Goal: Task Accomplishment & Management: Complete application form

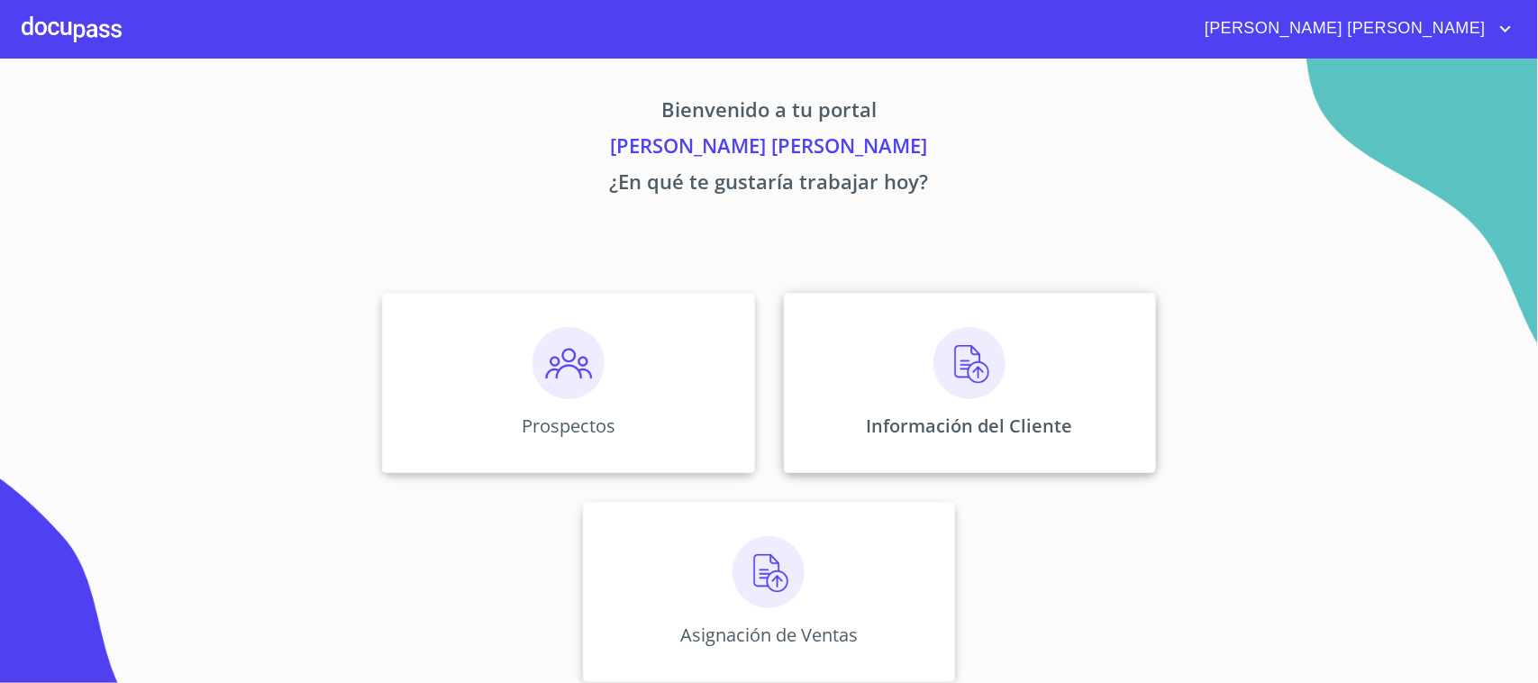
click at [939, 363] on img at bounding box center [969, 363] width 72 height 72
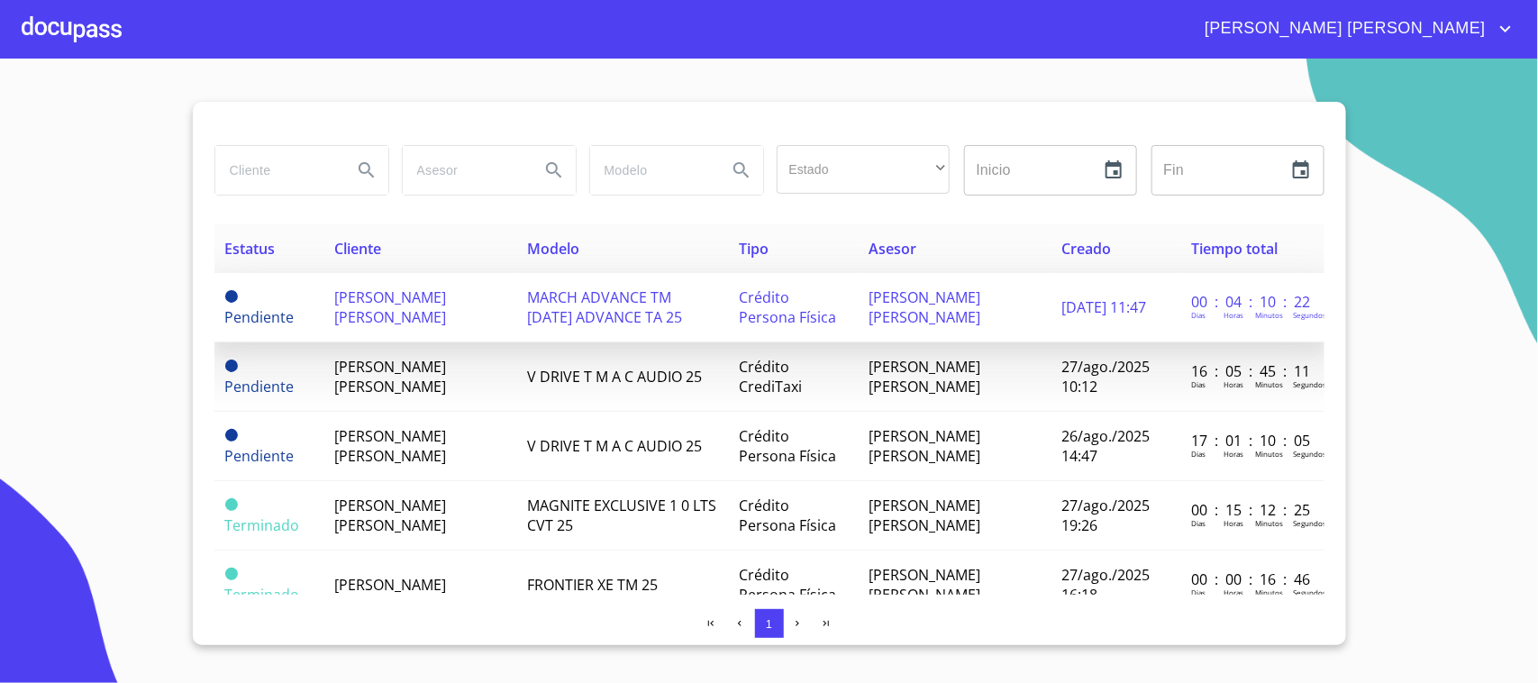
click at [347, 305] on span "[PERSON_NAME] [PERSON_NAME]" at bounding box center [390, 307] width 112 height 40
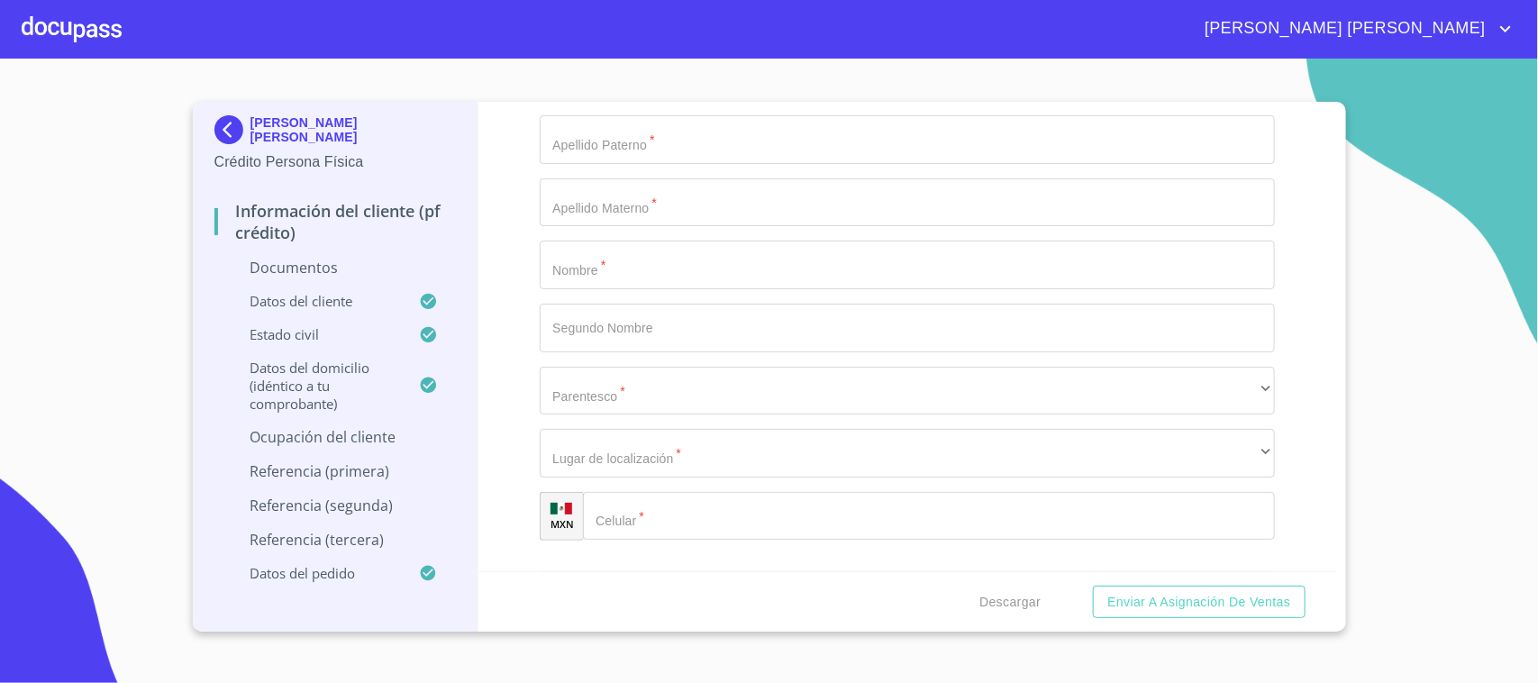
scroll to position [5519, 0]
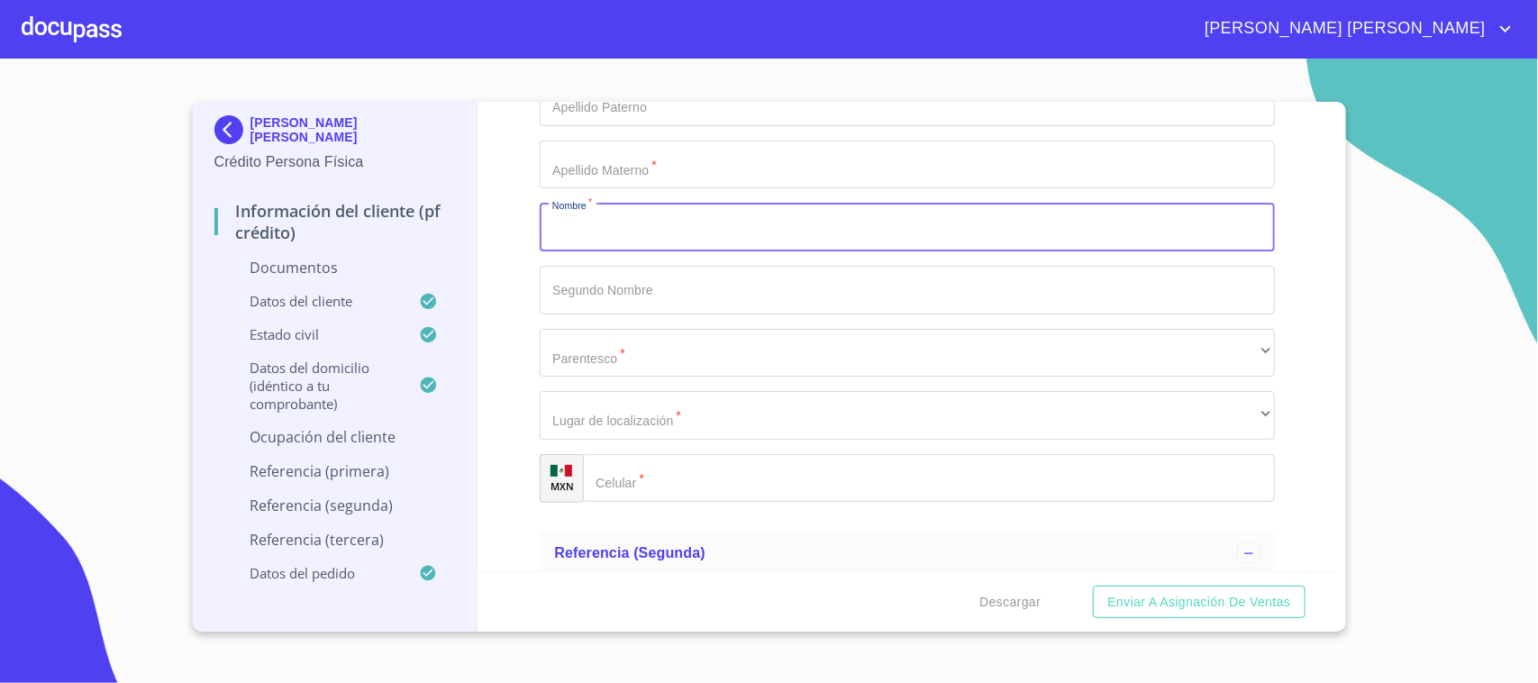
click at [600, 232] on input "Documento de identificación.   *" at bounding box center [907, 227] width 735 height 49
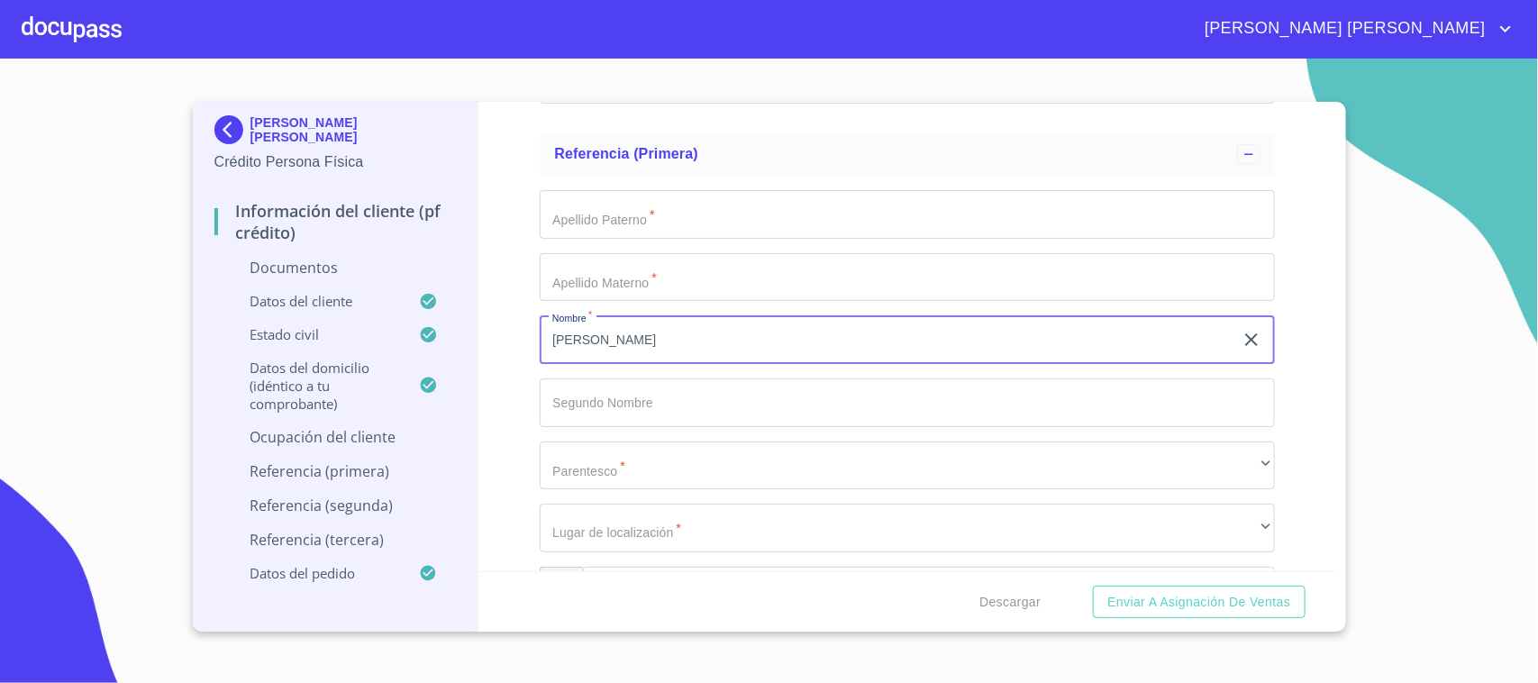
type input "[PERSON_NAME]"
click at [591, 223] on input "Documento de identificación.   *" at bounding box center [907, 214] width 735 height 49
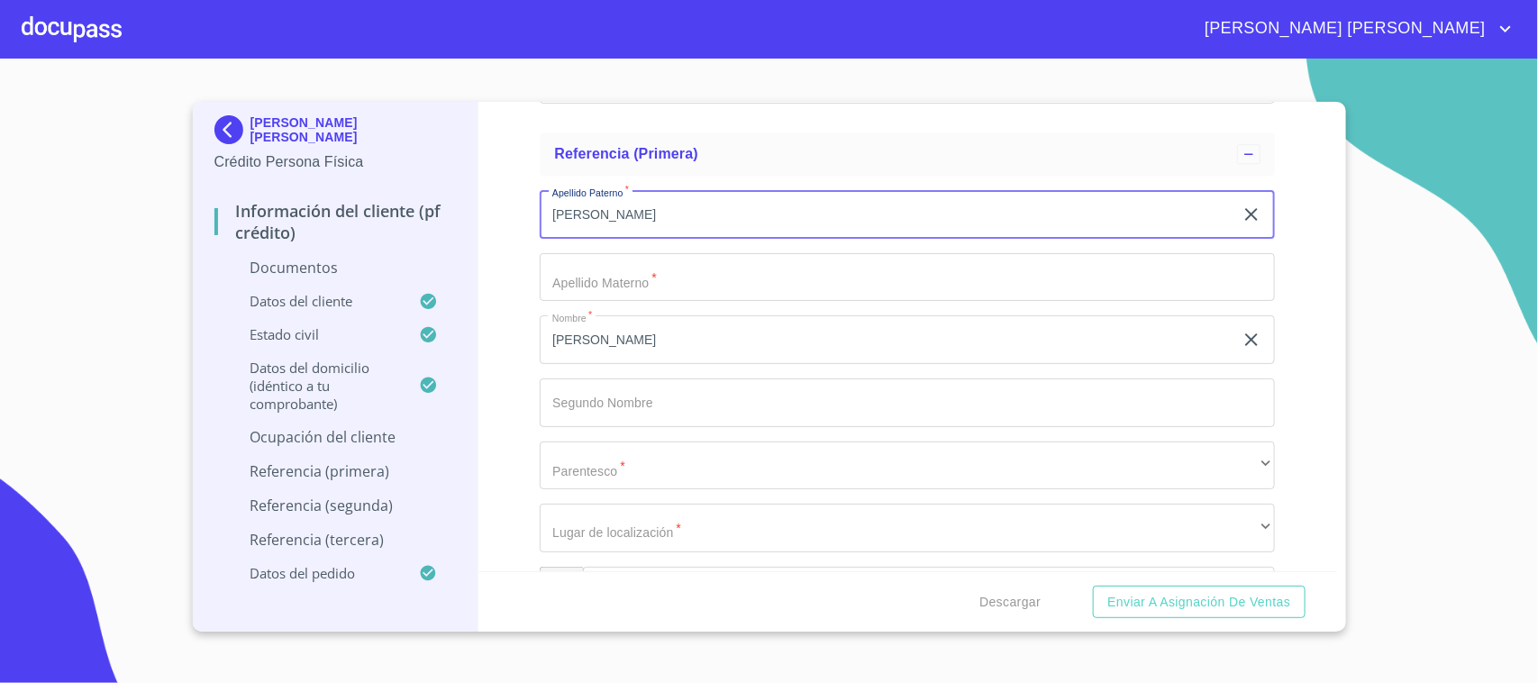
type input "[PERSON_NAME]"
type input "RUIZ"
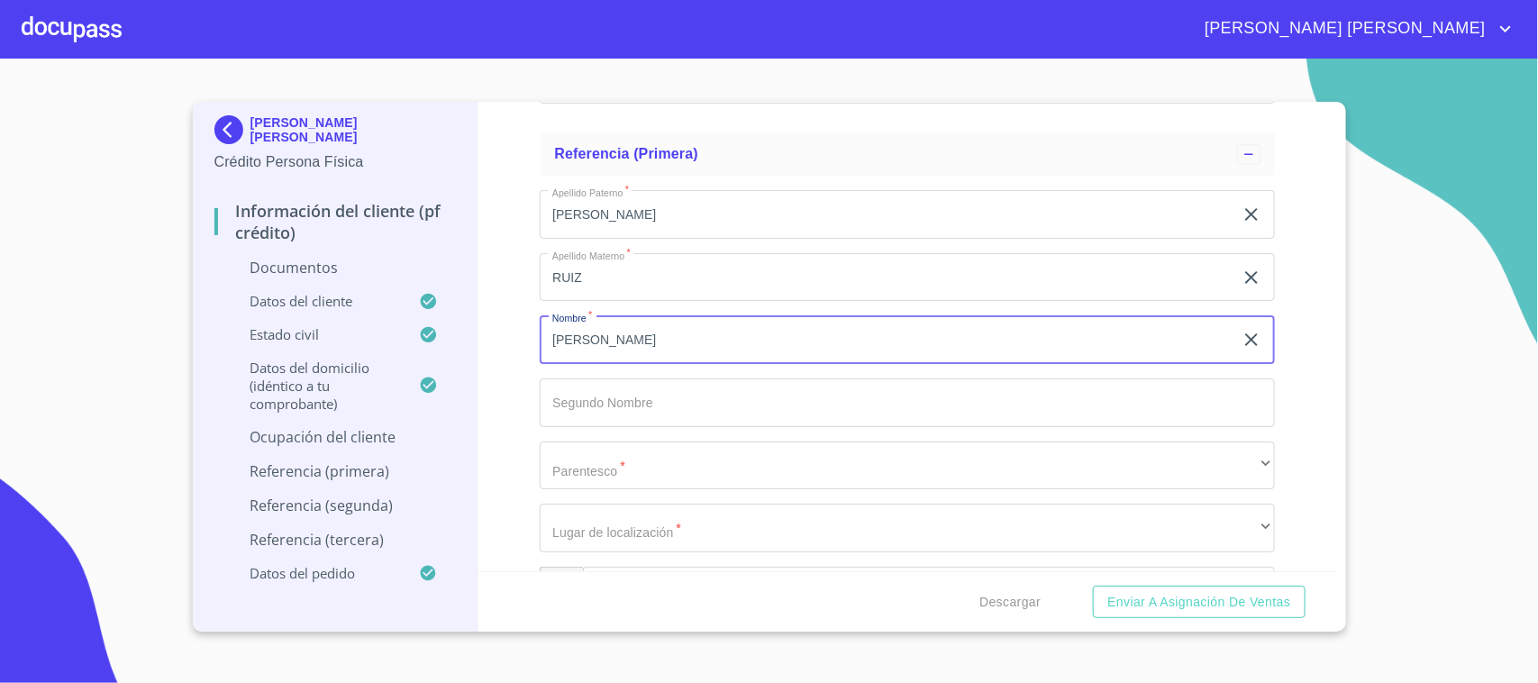
drag, startPoint x: 554, startPoint y: 344, endPoint x: 618, endPoint y: 343, distance: 64.0
click at [618, 343] on input "[PERSON_NAME]" at bounding box center [887, 339] width 694 height 49
click at [624, 341] on input "[PERSON_NAME]" at bounding box center [887, 339] width 694 height 49
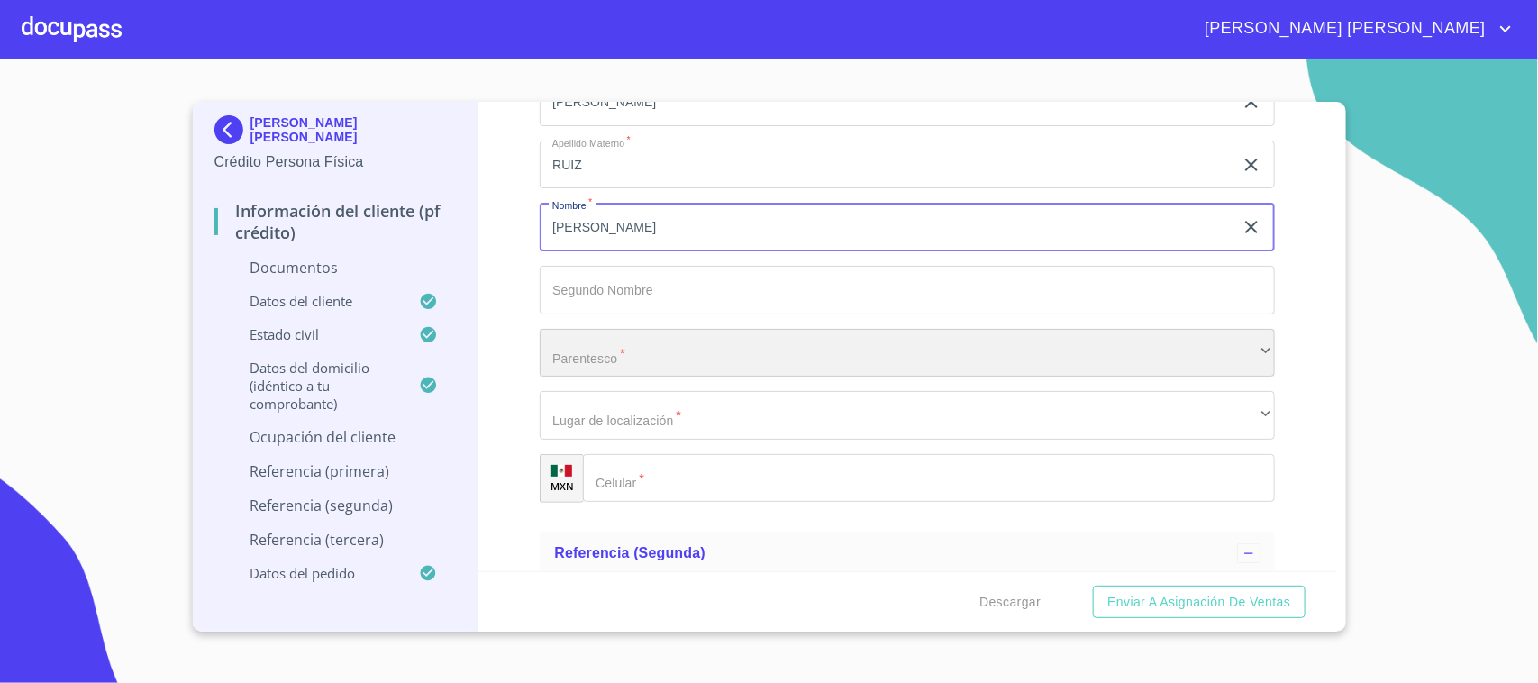
click at [659, 349] on div "​" at bounding box center [907, 353] width 735 height 49
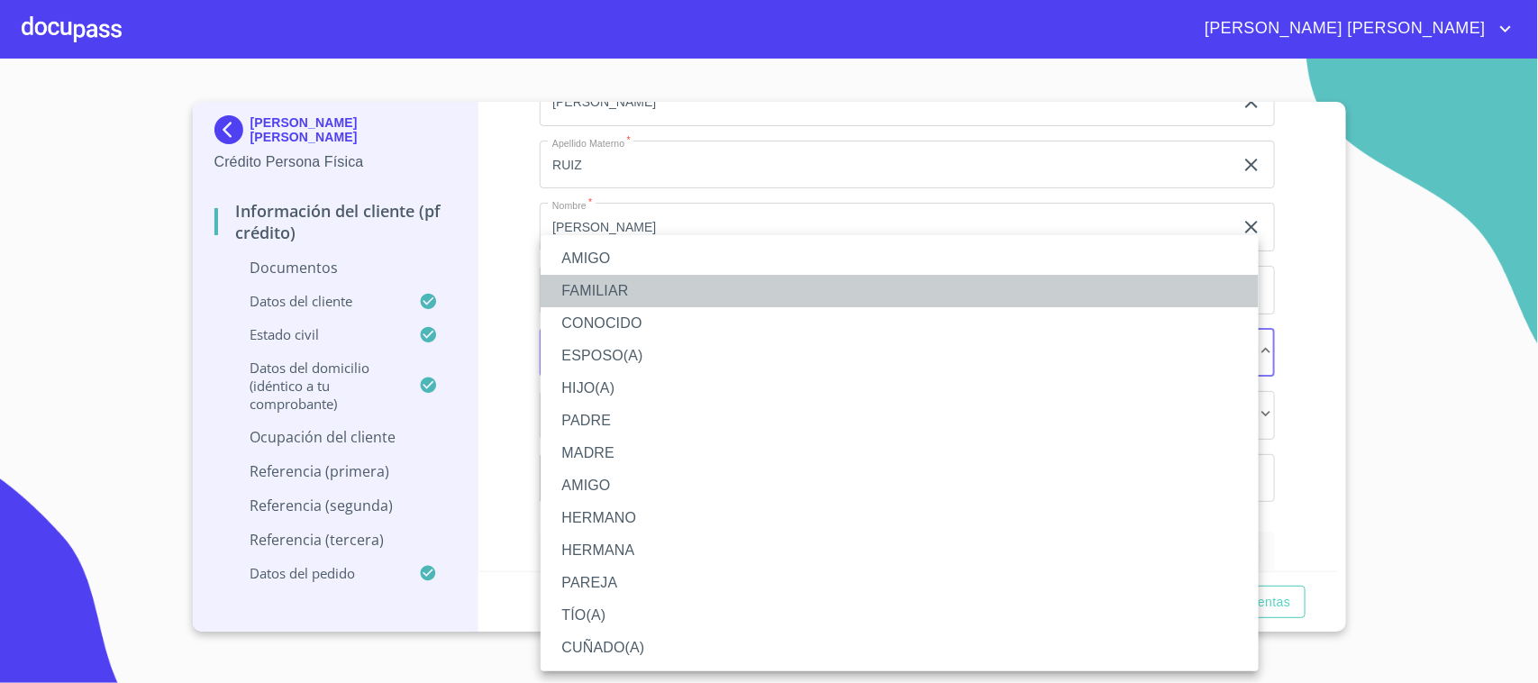
click at [633, 290] on li "FAMILIAR" at bounding box center [900, 291] width 718 height 32
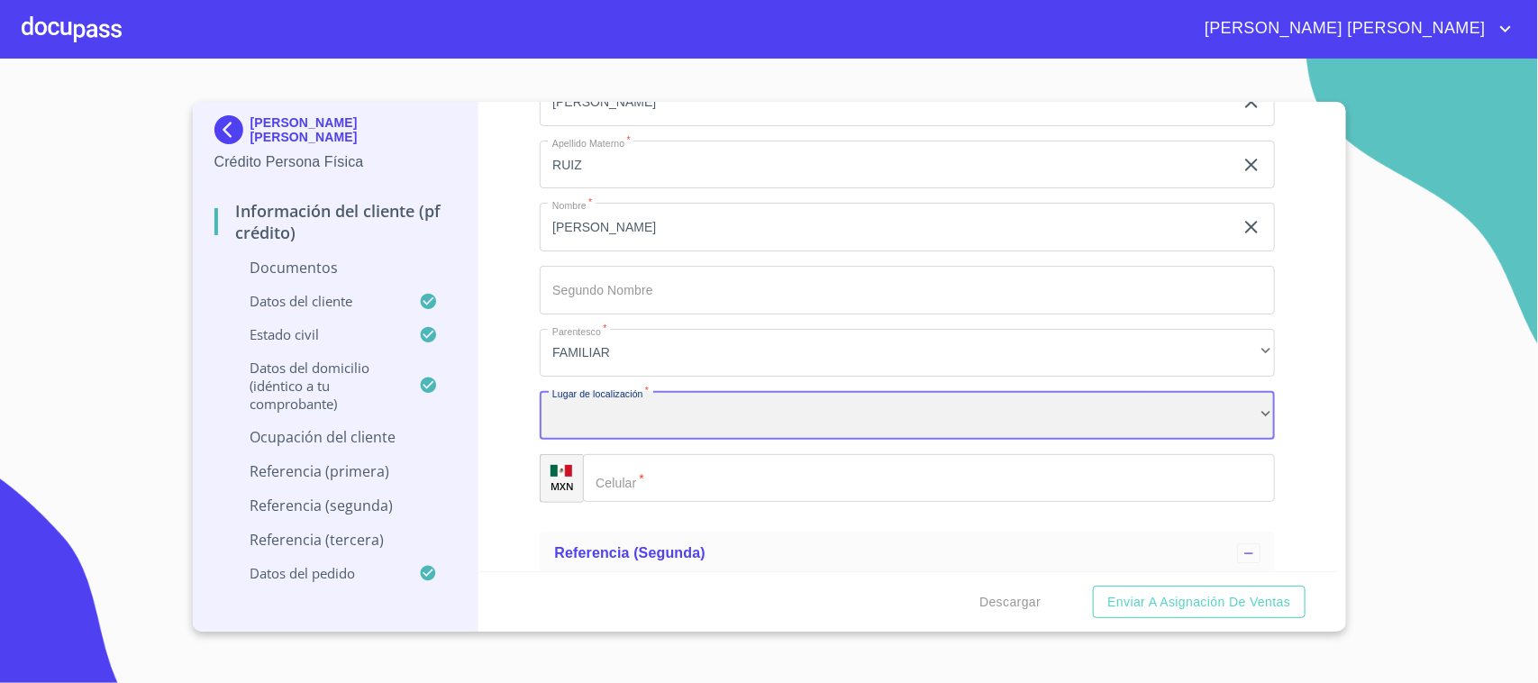
click at [656, 420] on div "​" at bounding box center [907, 415] width 735 height 49
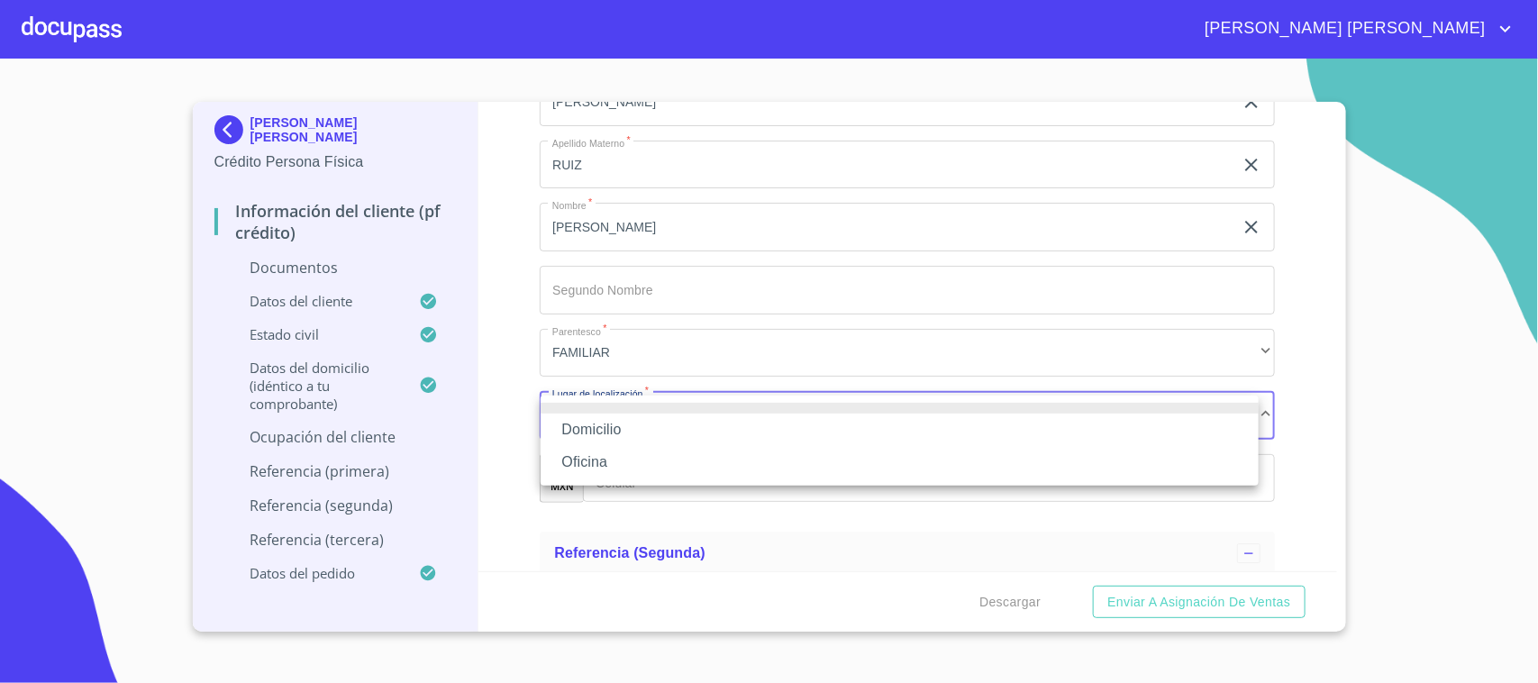
click at [597, 423] on li "Domicilio" at bounding box center [900, 430] width 718 height 32
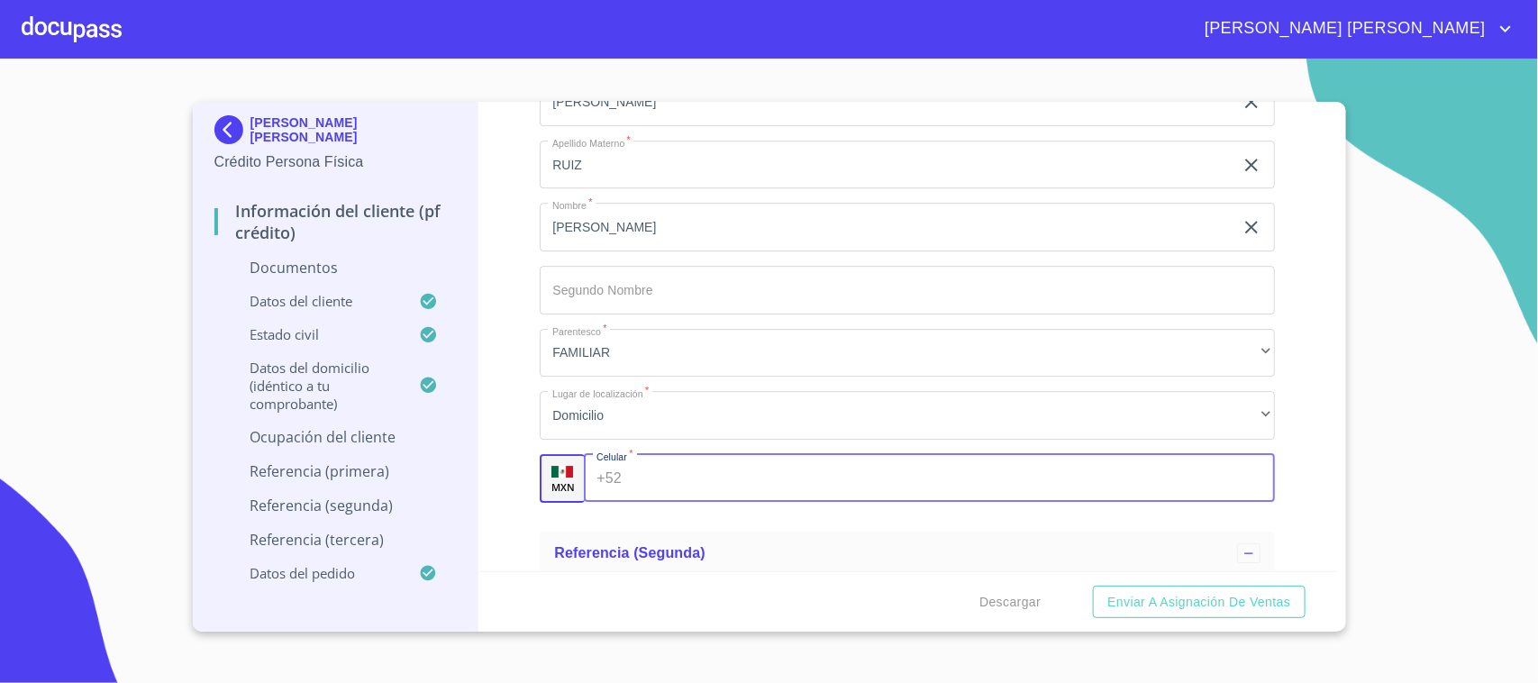
click at [671, 476] on input "Documento de identificación.   *" at bounding box center [952, 478] width 646 height 49
click at [673, 487] on input "Documento de identificación.   *" at bounding box center [952, 478] width 646 height 49
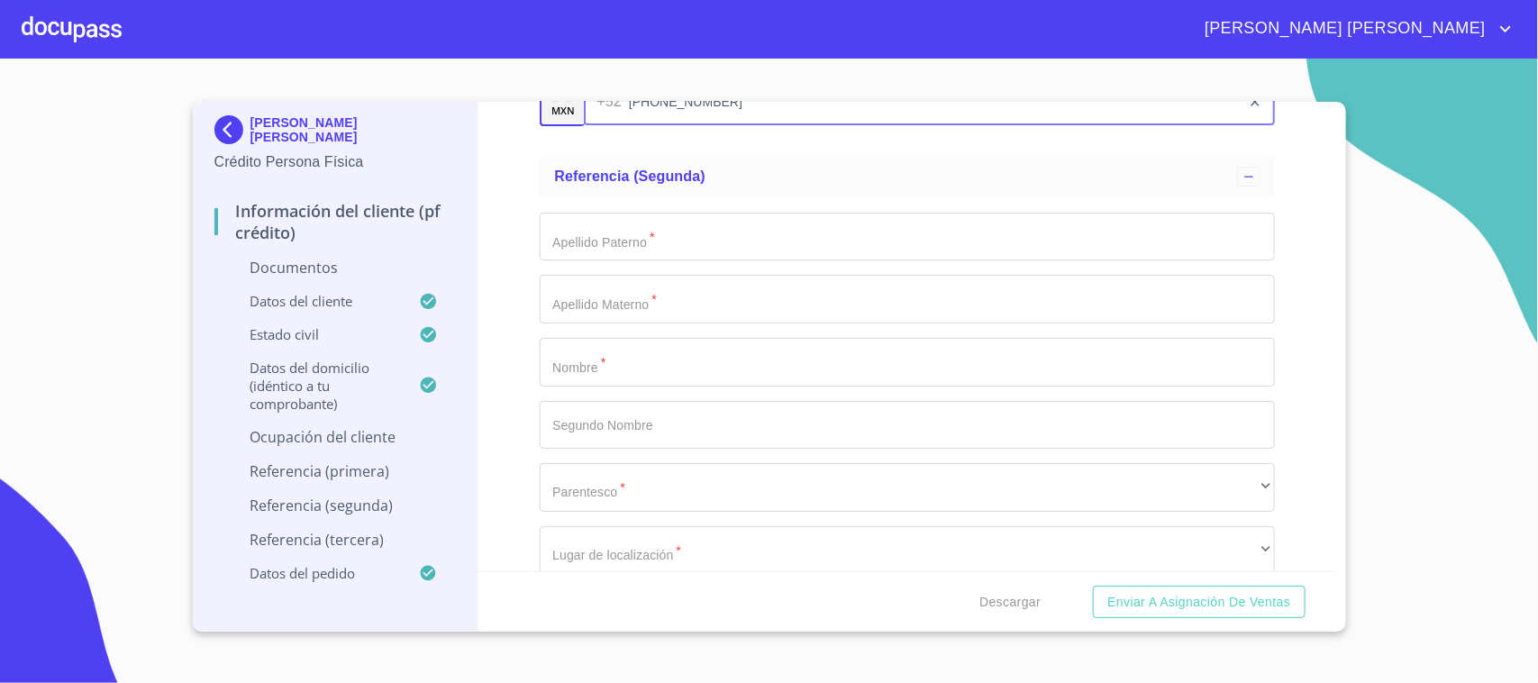
scroll to position [5857, 0]
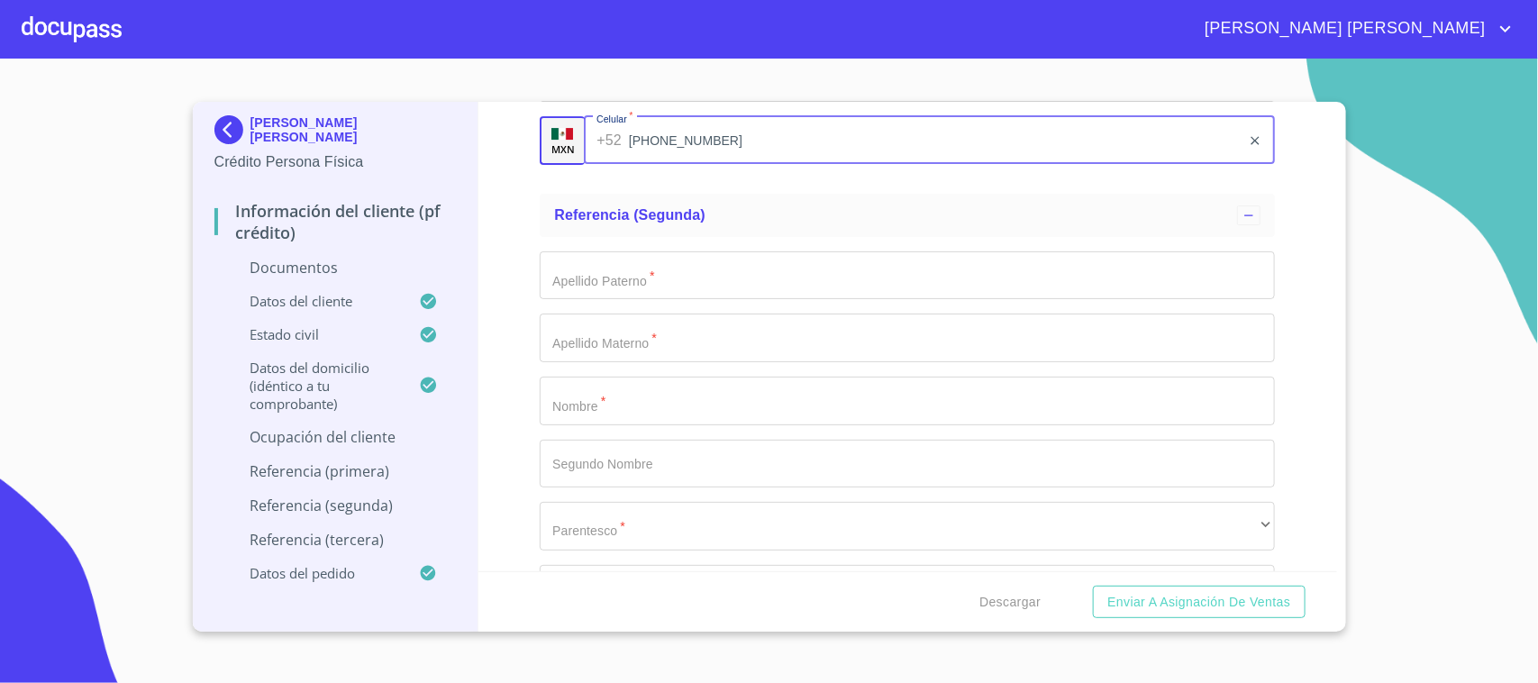
type input "[PHONE_NUMBER]"
click at [660, 412] on input "Documento de identificación.   *" at bounding box center [907, 401] width 735 height 49
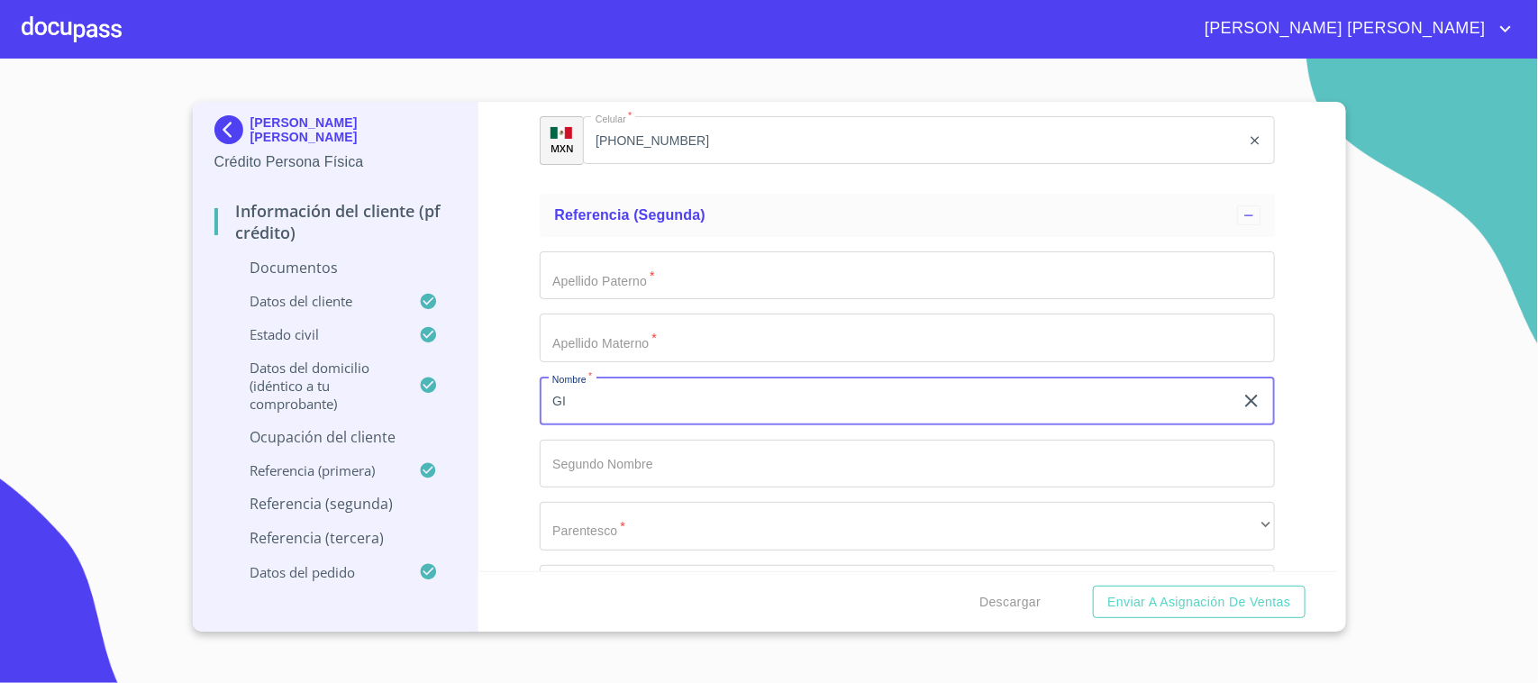
type input "G"
type input "[PERSON_NAME]"
click at [613, 267] on input "Documento de identificación.   *" at bounding box center [907, 275] width 735 height 49
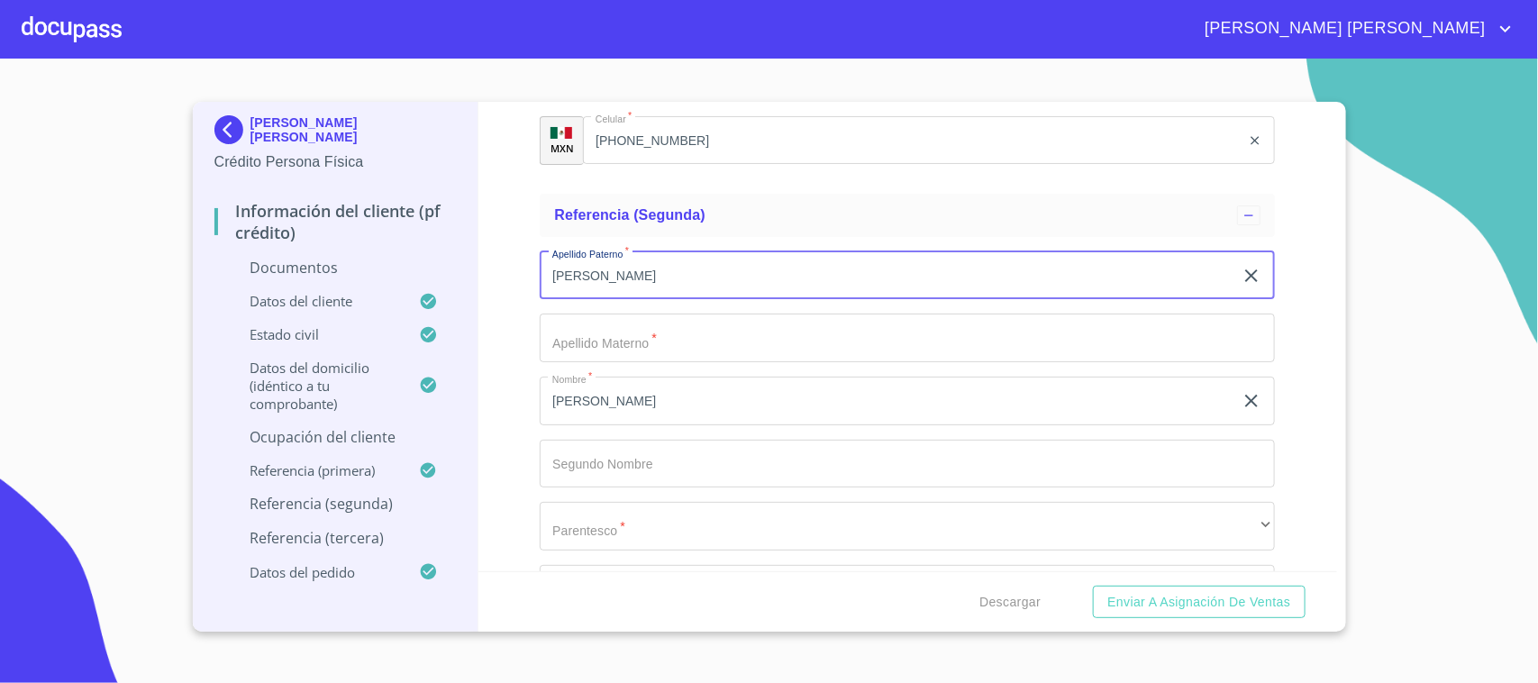
type input "[PERSON_NAME]"
click at [604, 331] on input "Documento de identificación.   *" at bounding box center [907, 338] width 735 height 49
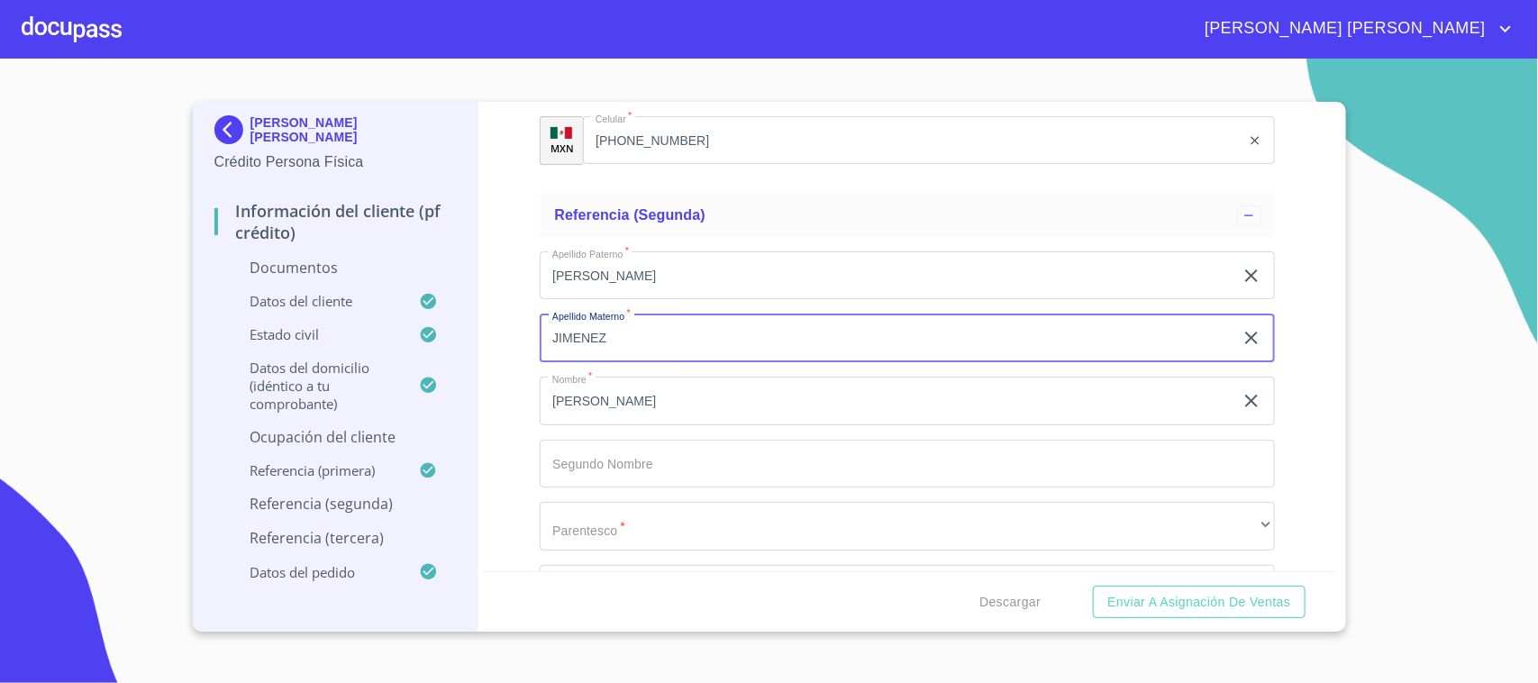
scroll to position [5969, 0]
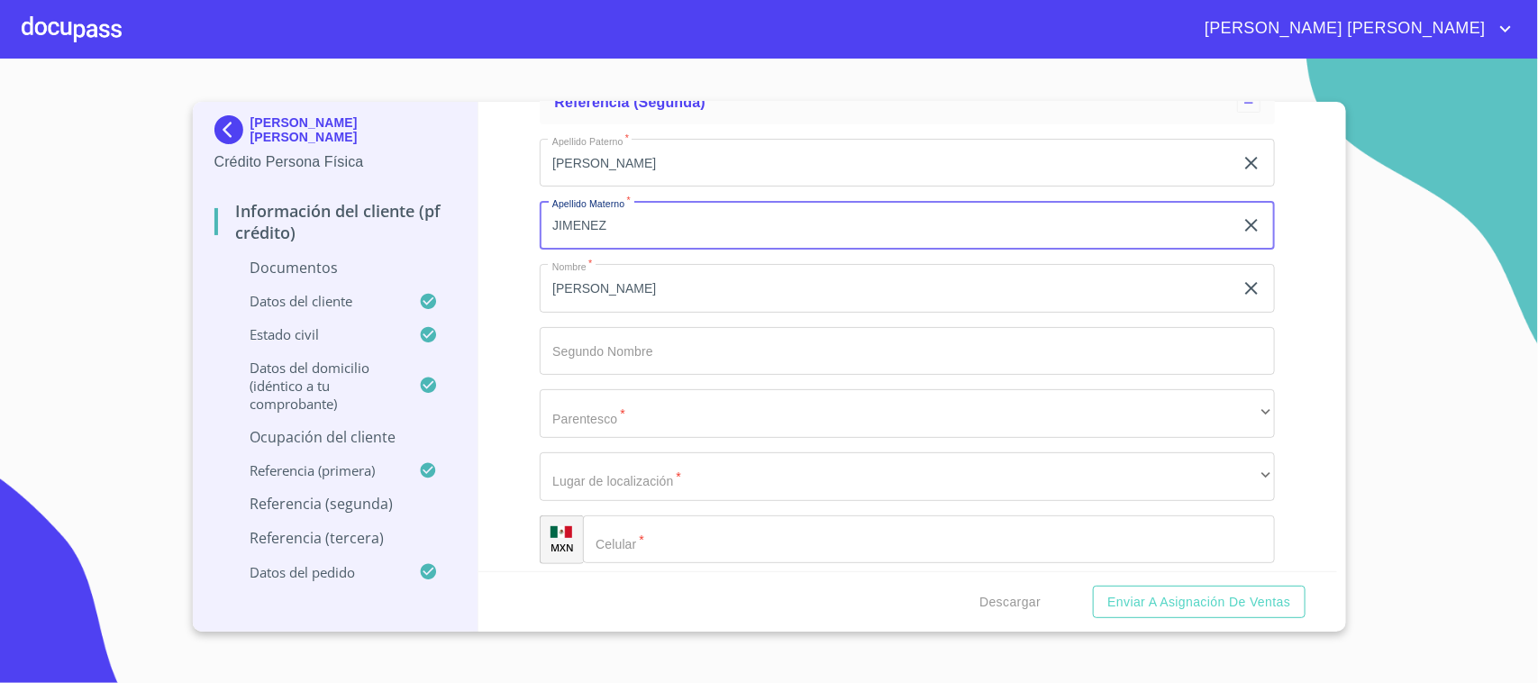
type input "JIMENEZ"
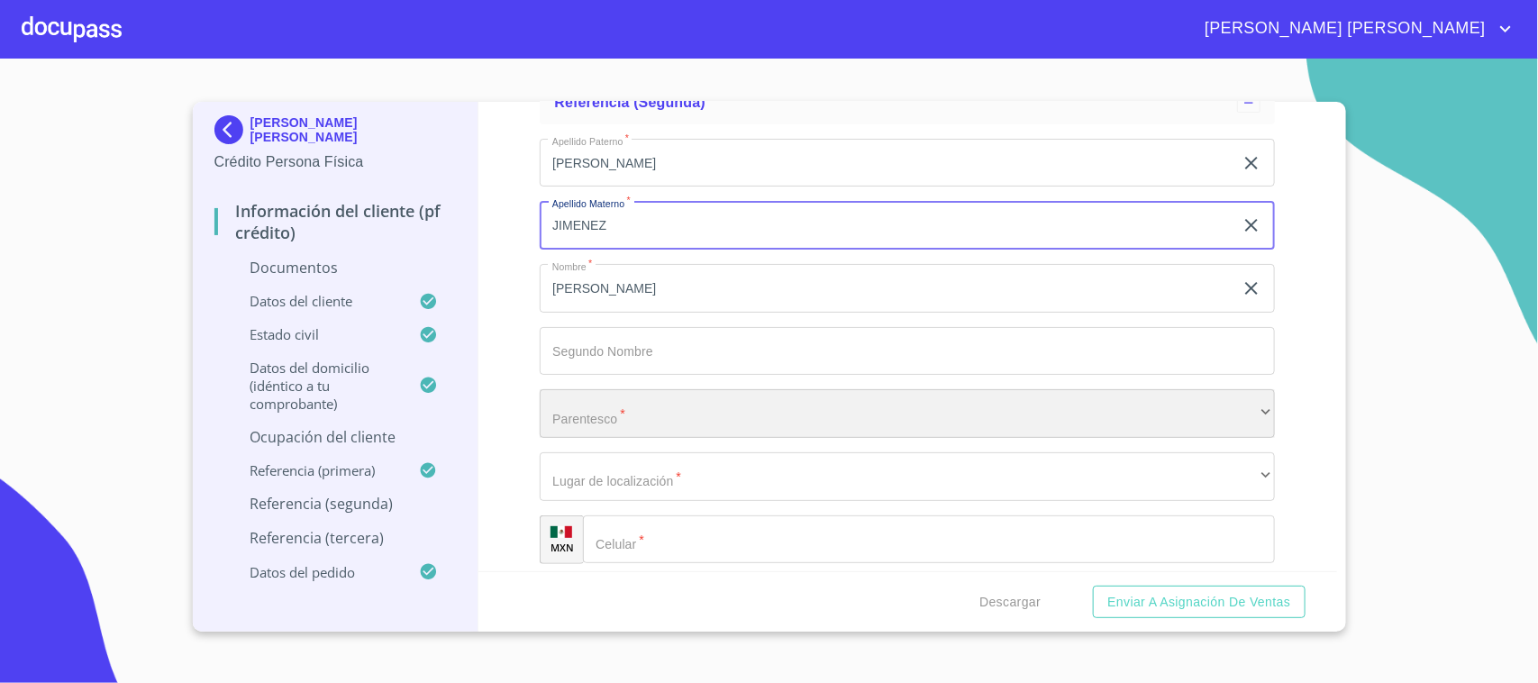
click at [640, 402] on div "​" at bounding box center [907, 413] width 735 height 49
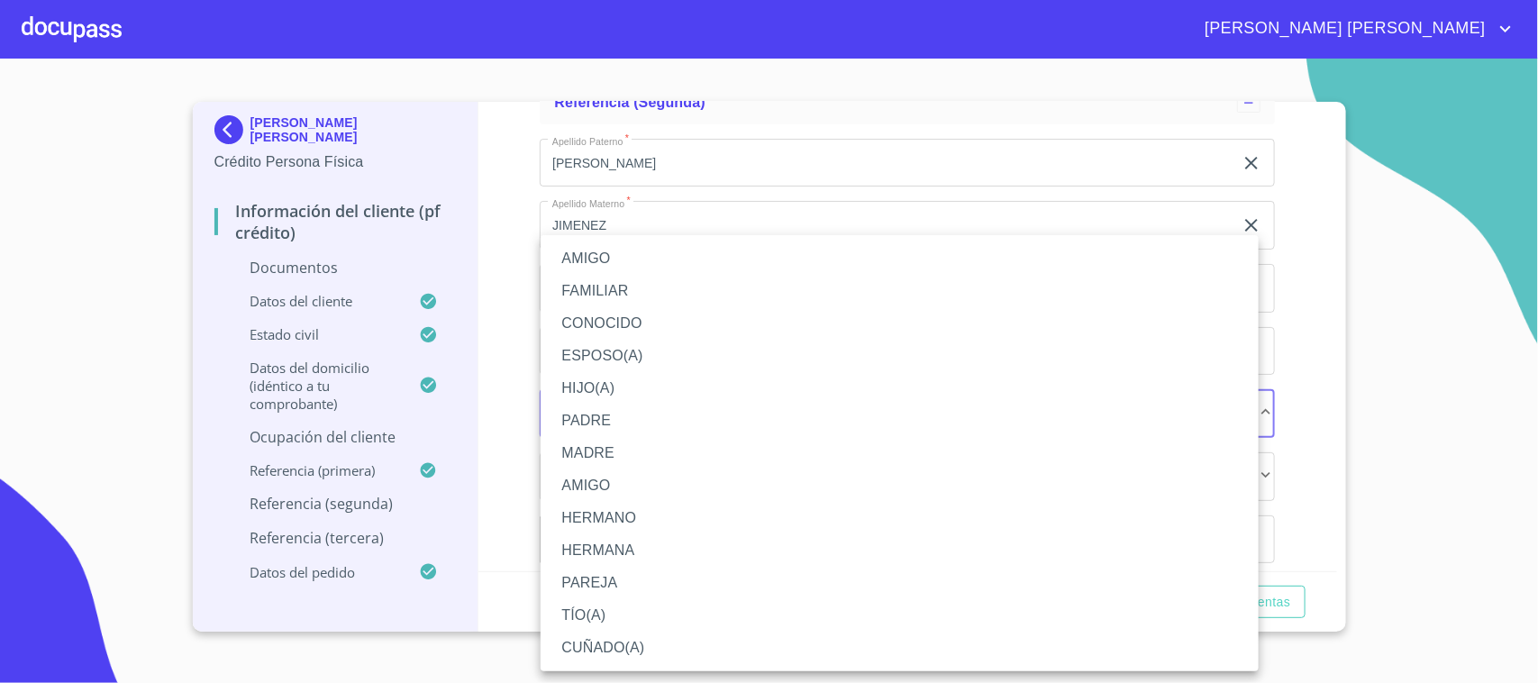
click at [605, 278] on li "FAMILIAR" at bounding box center [900, 291] width 718 height 32
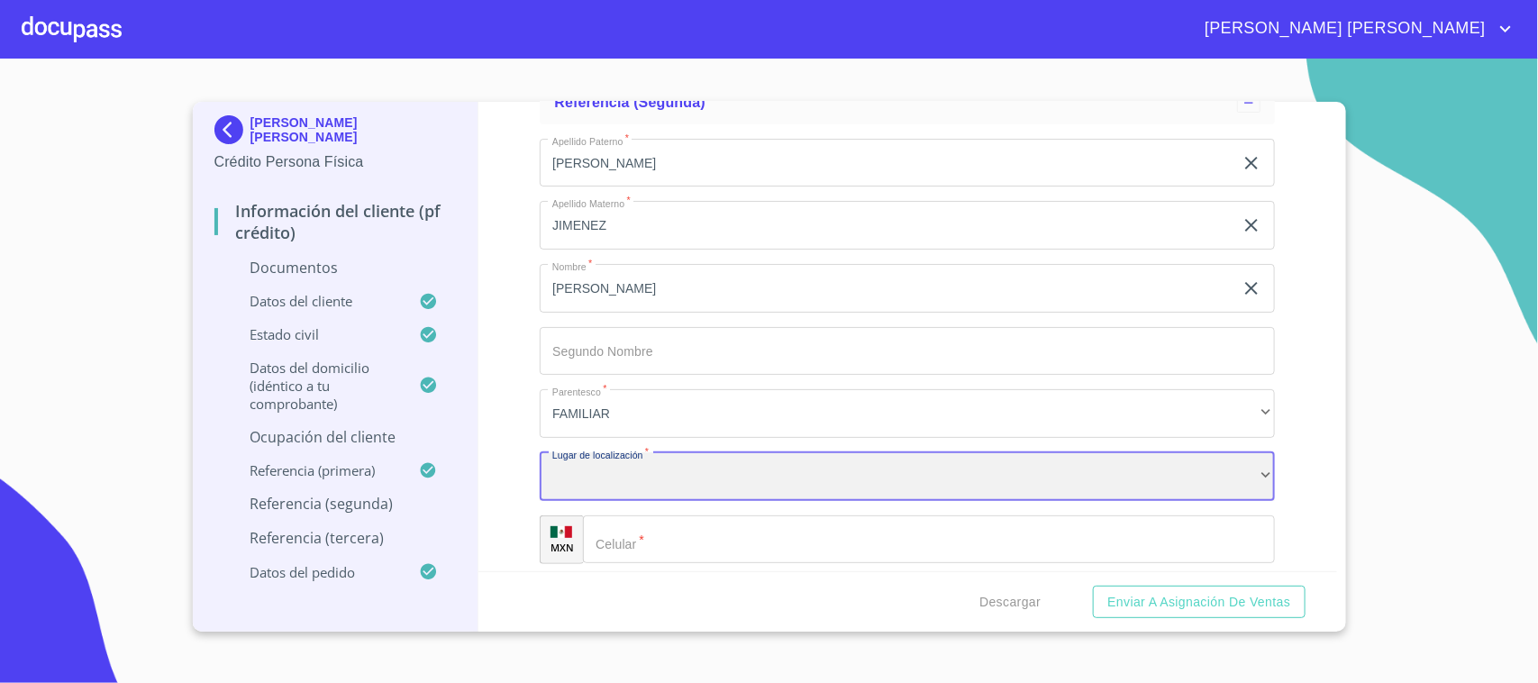
click at [646, 476] on div "​" at bounding box center [907, 476] width 735 height 49
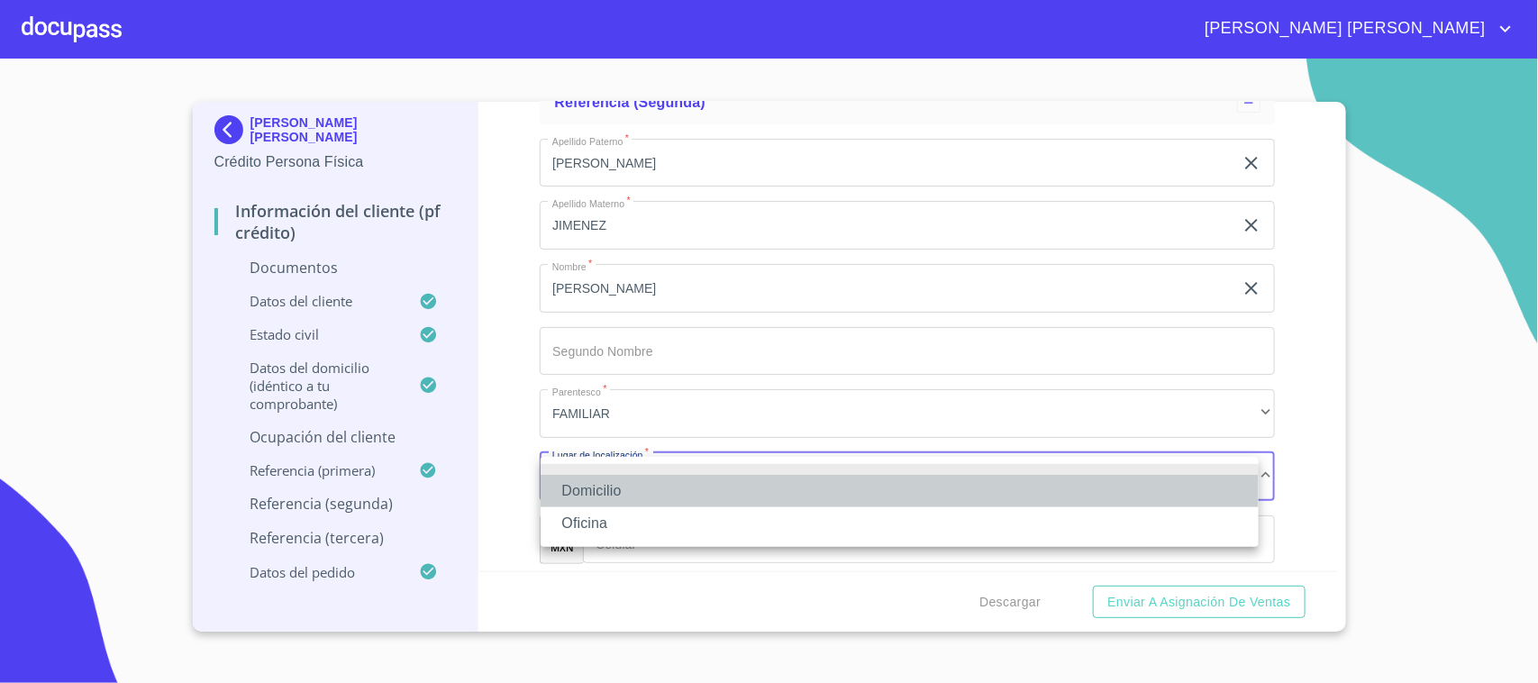
click at [624, 496] on li "Domicilio" at bounding box center [900, 491] width 718 height 32
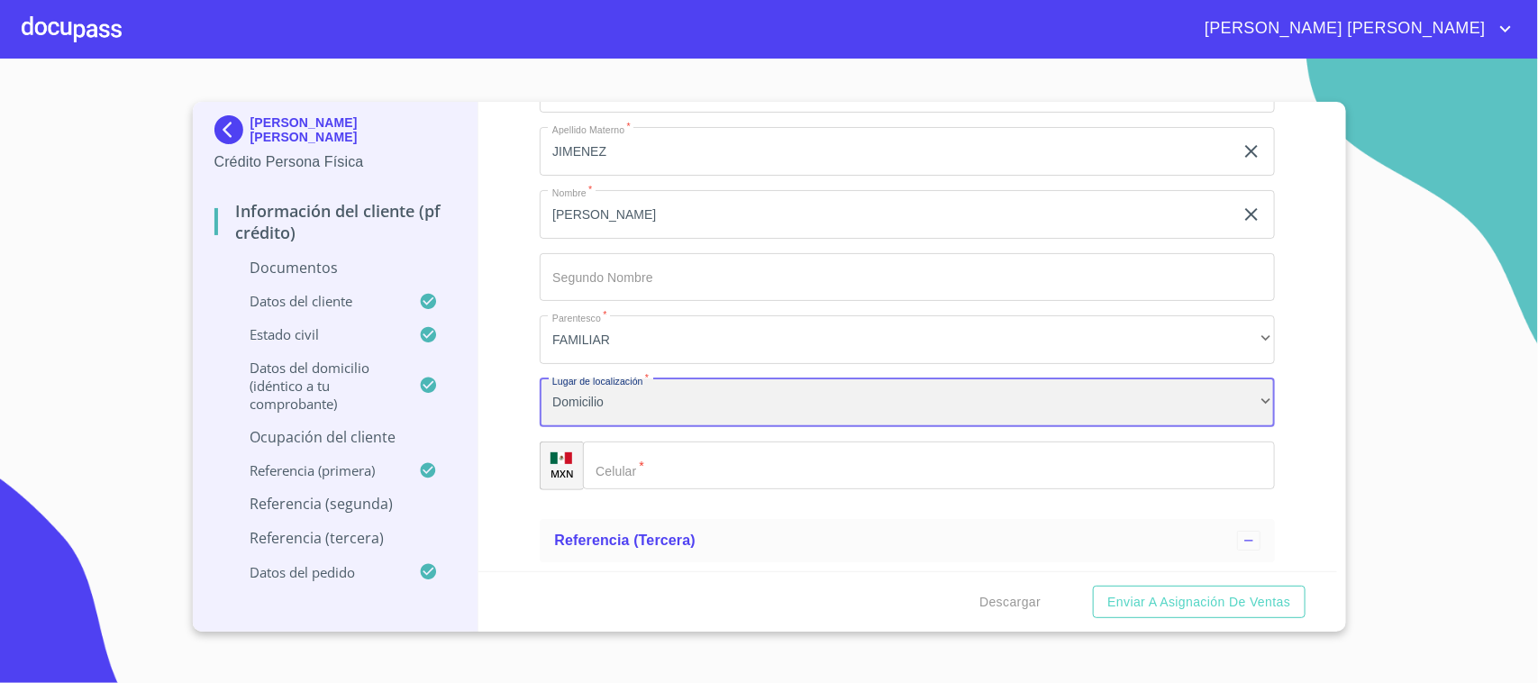
scroll to position [6082, 0]
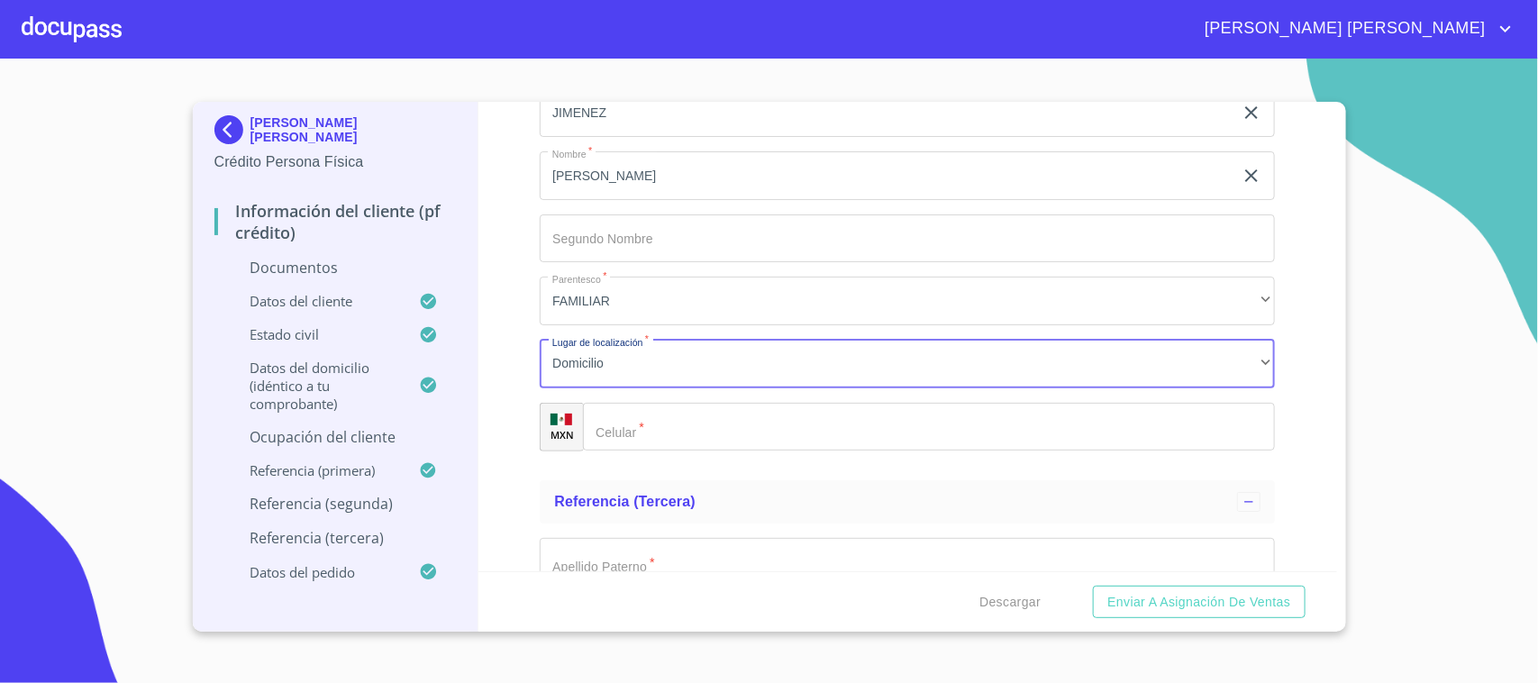
click at [651, 440] on input "Documento de identificación.   *" at bounding box center [929, 427] width 692 height 49
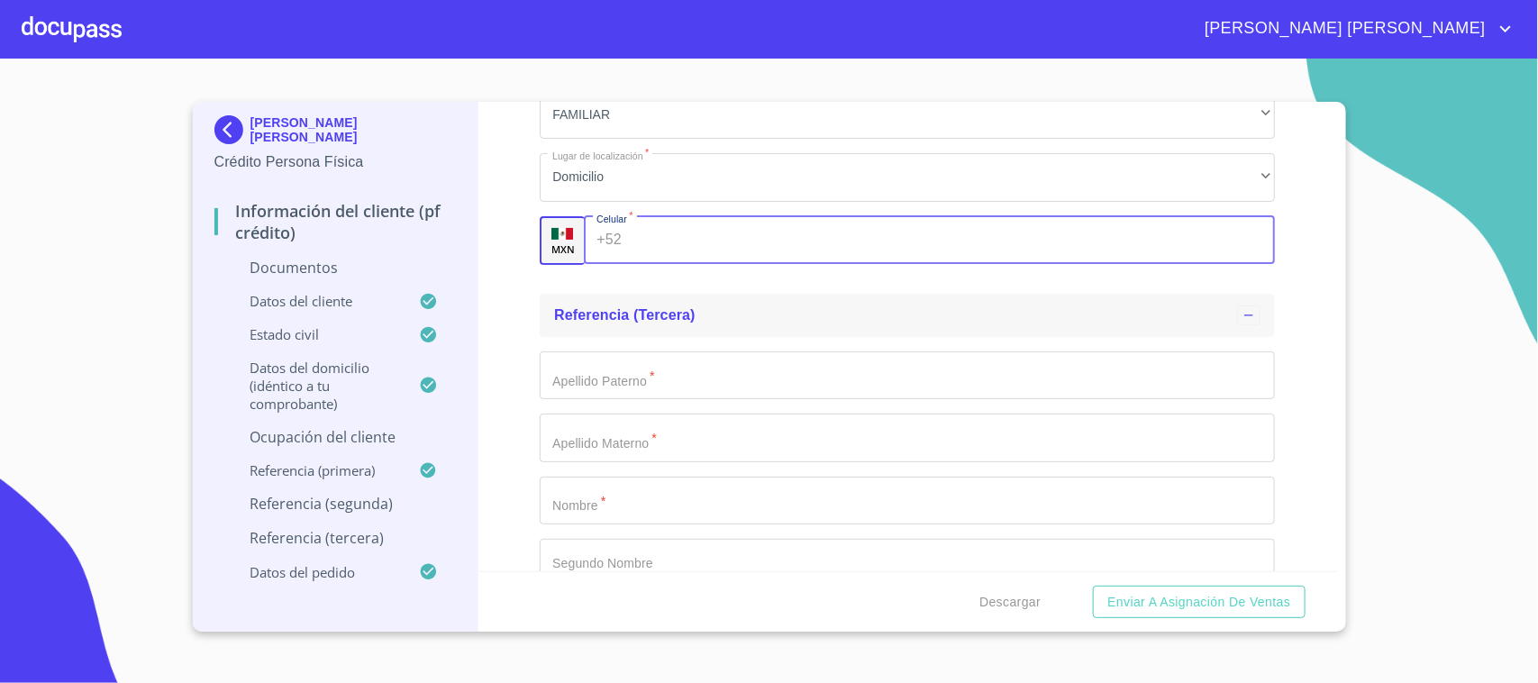
scroll to position [6307, 0]
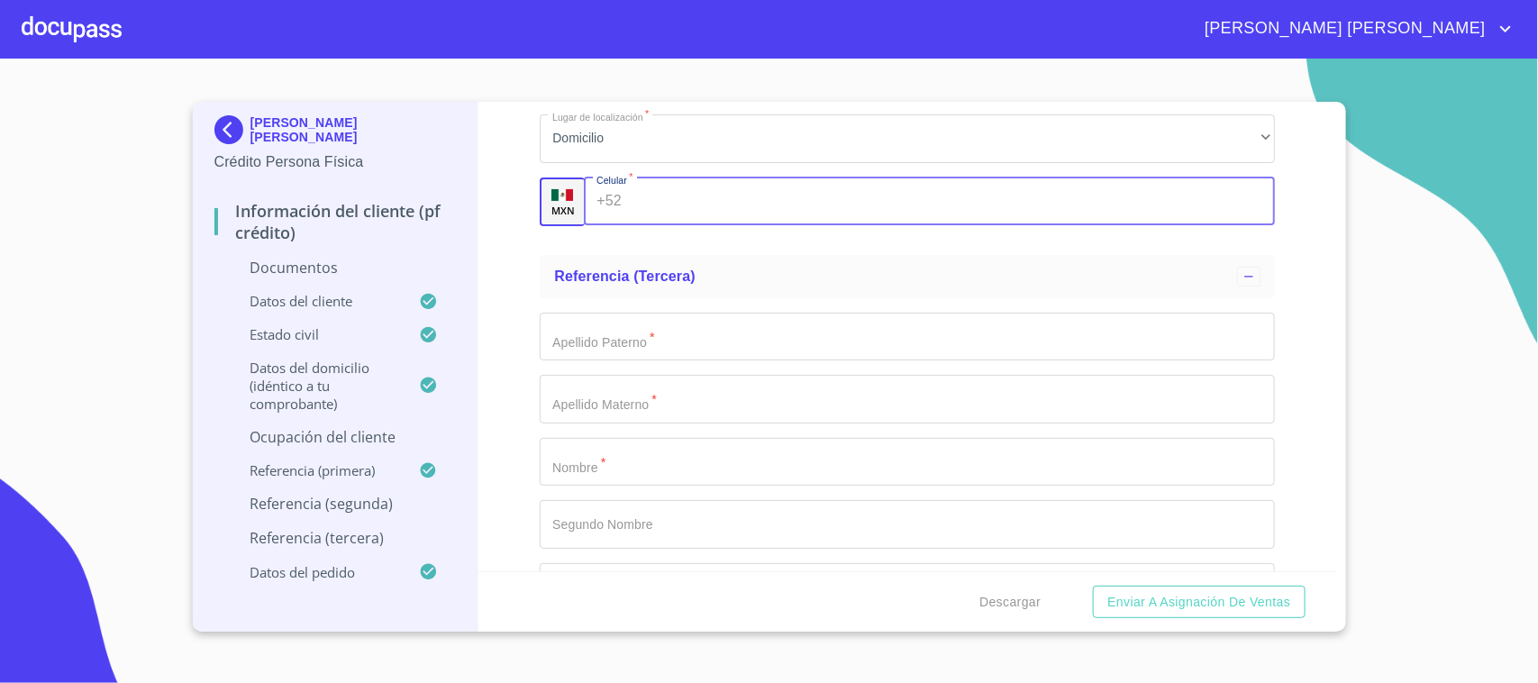
click at [624, 453] on input "Documento de identificación.   *" at bounding box center [907, 462] width 735 height 49
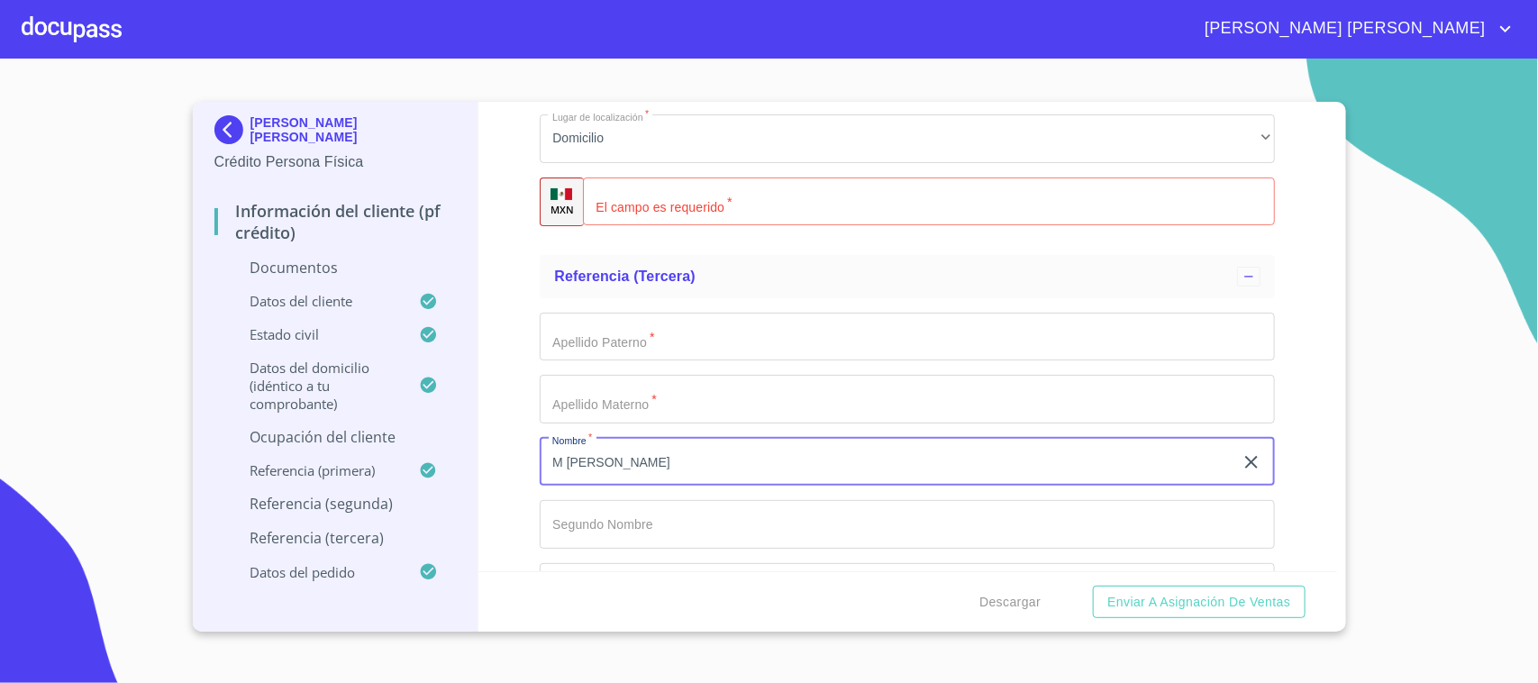
type input "M [PERSON_NAME]"
click at [609, 345] on input "Documento de identificación.   *" at bounding box center [907, 337] width 735 height 49
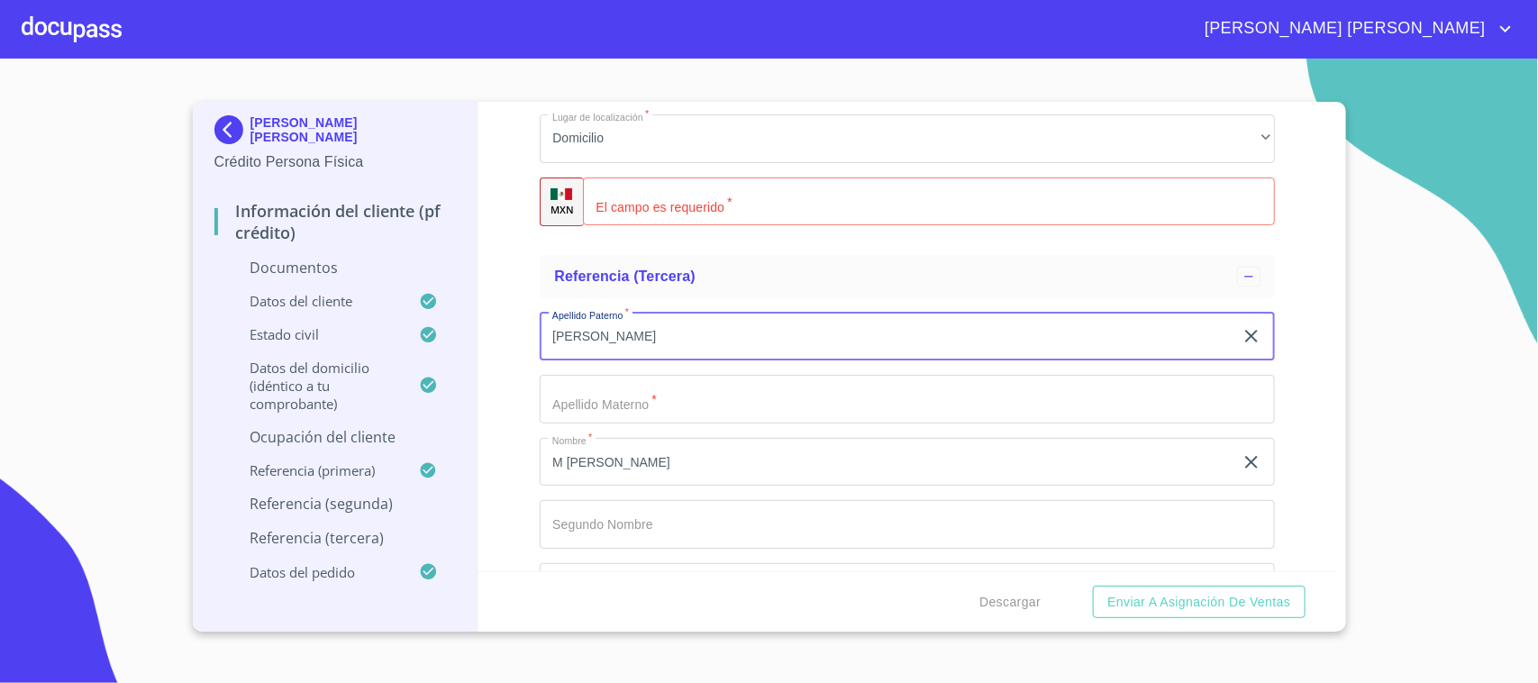
type input "[PERSON_NAME]"
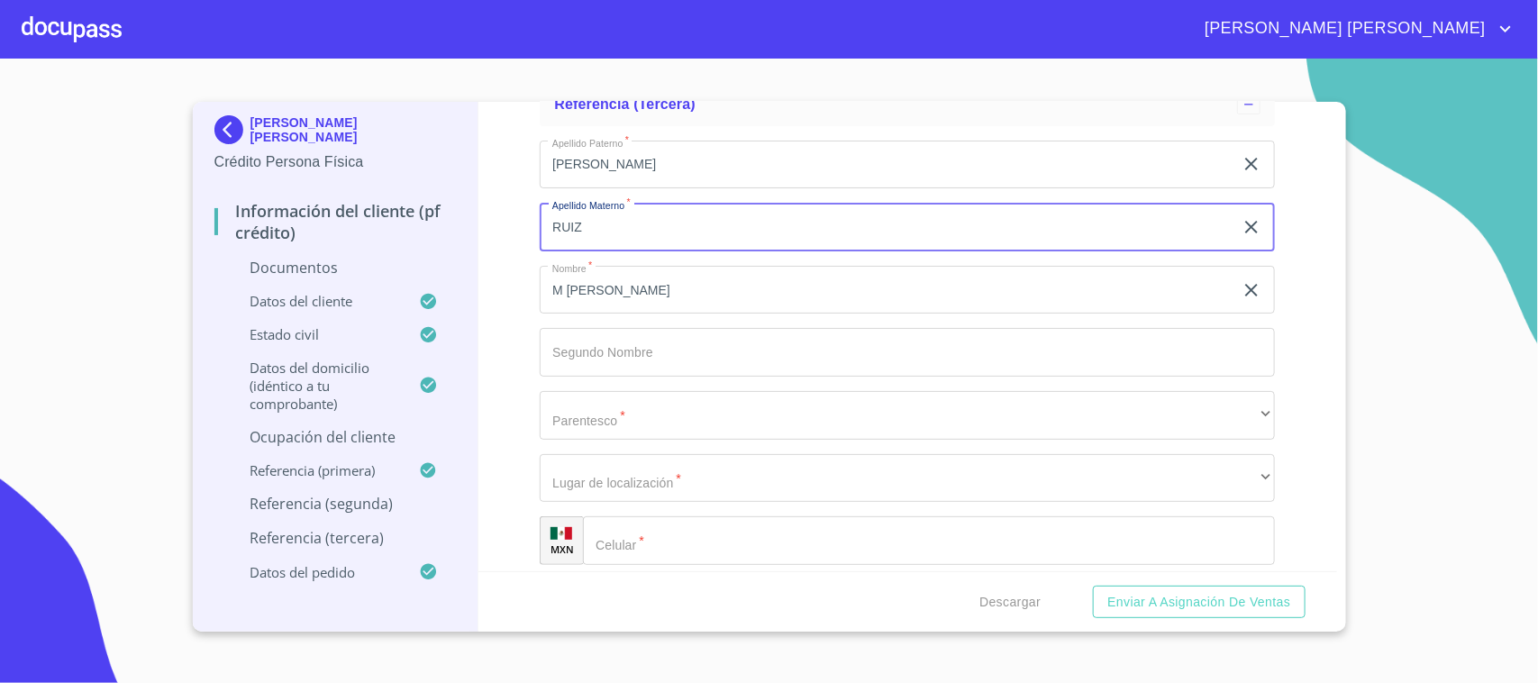
scroll to position [6532, 0]
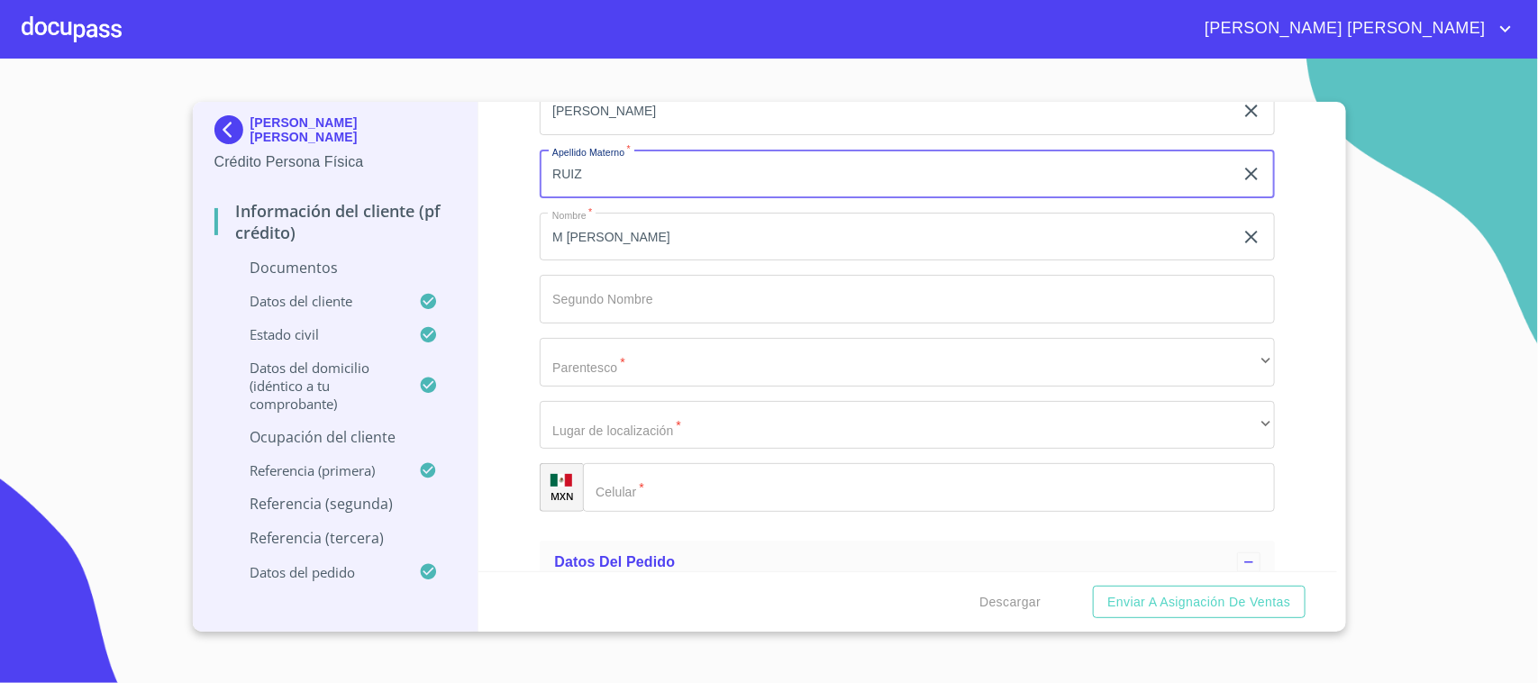
type input "RUIZ"
click at [651, 484] on input "Documento de identificación.   *" at bounding box center [929, 487] width 692 height 49
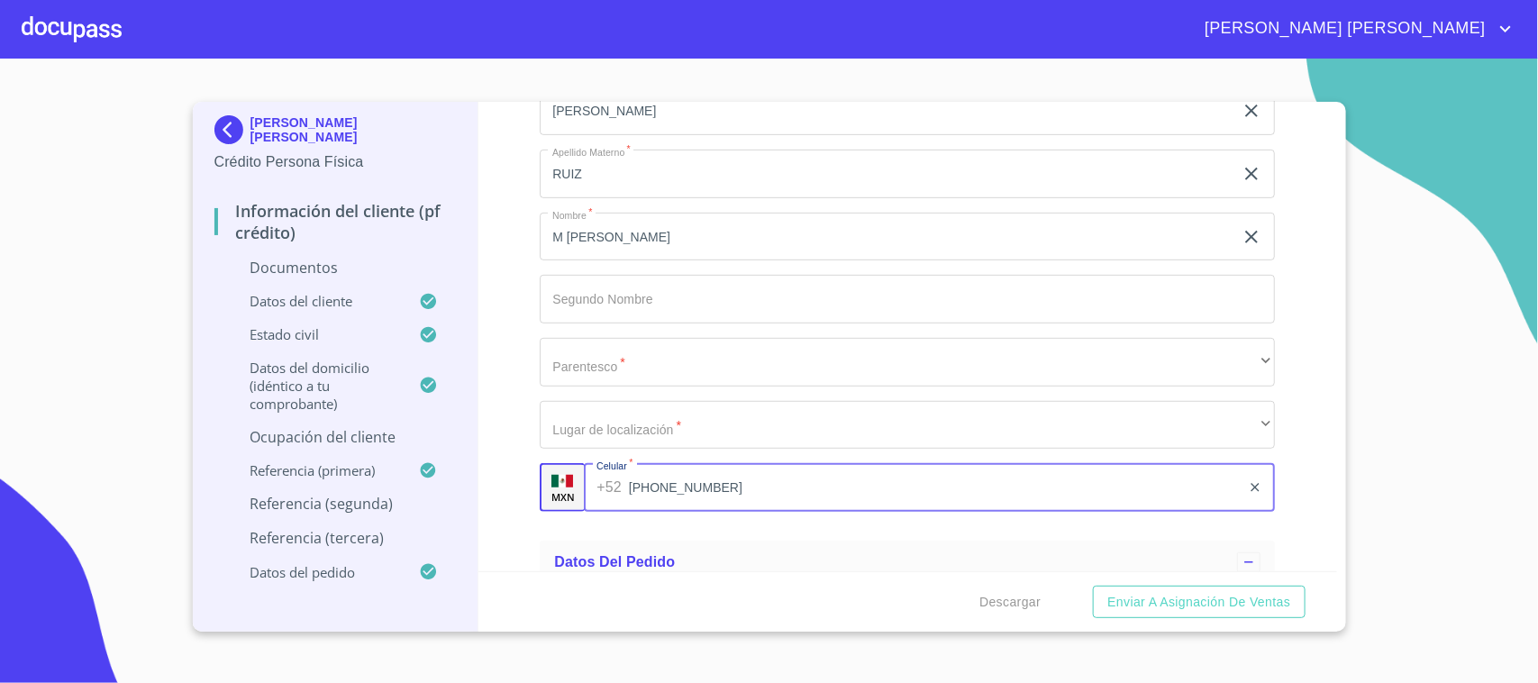
type input "[PHONE_NUMBER]"
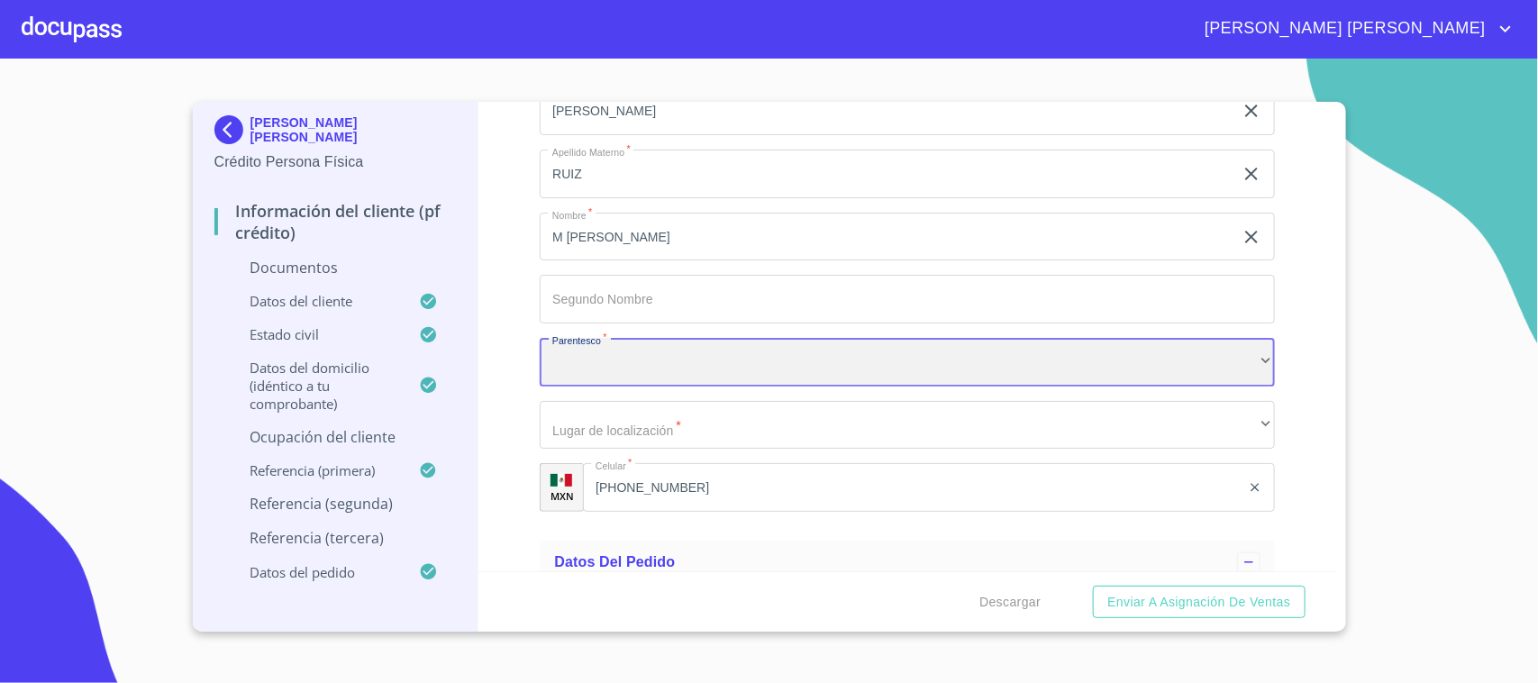
click at [635, 361] on div "​" at bounding box center [907, 362] width 735 height 49
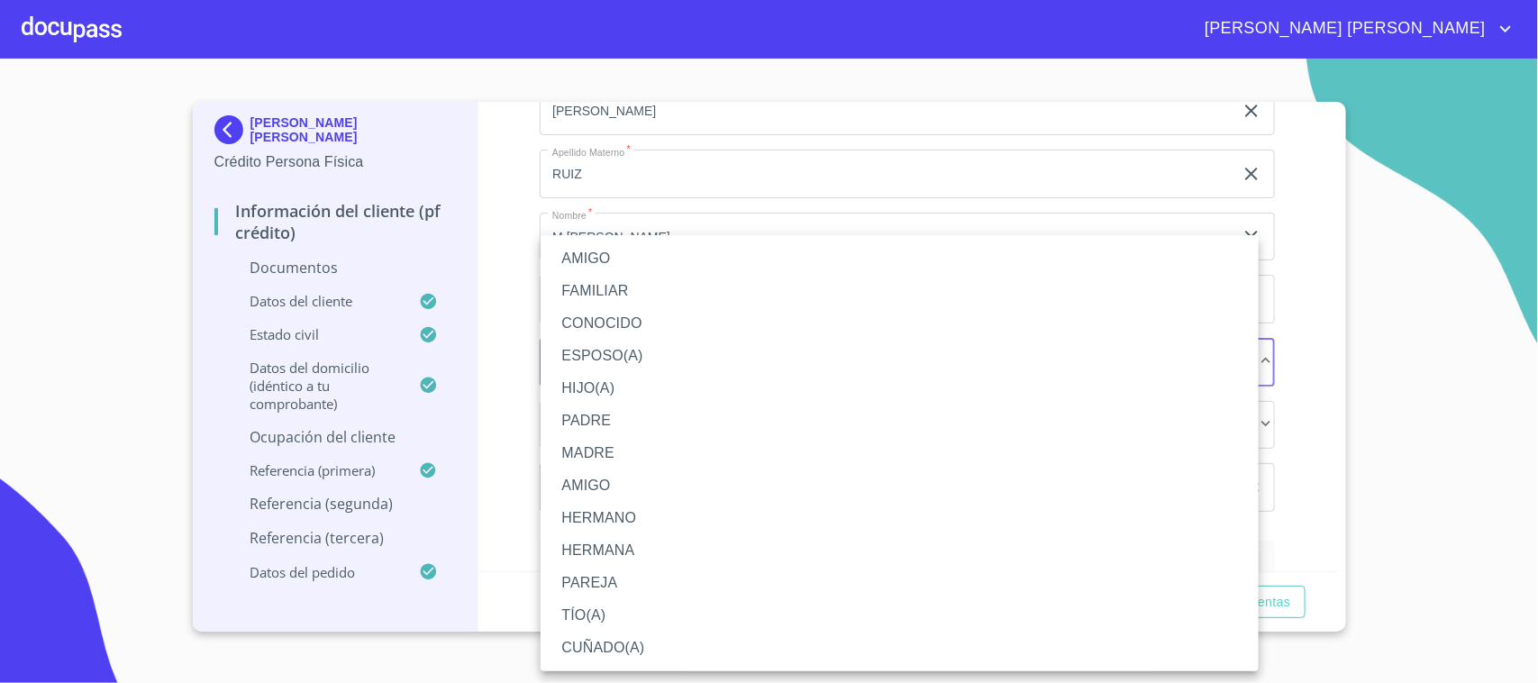
click at [637, 345] on li "ESPOSO(A)" at bounding box center [900, 356] width 718 height 32
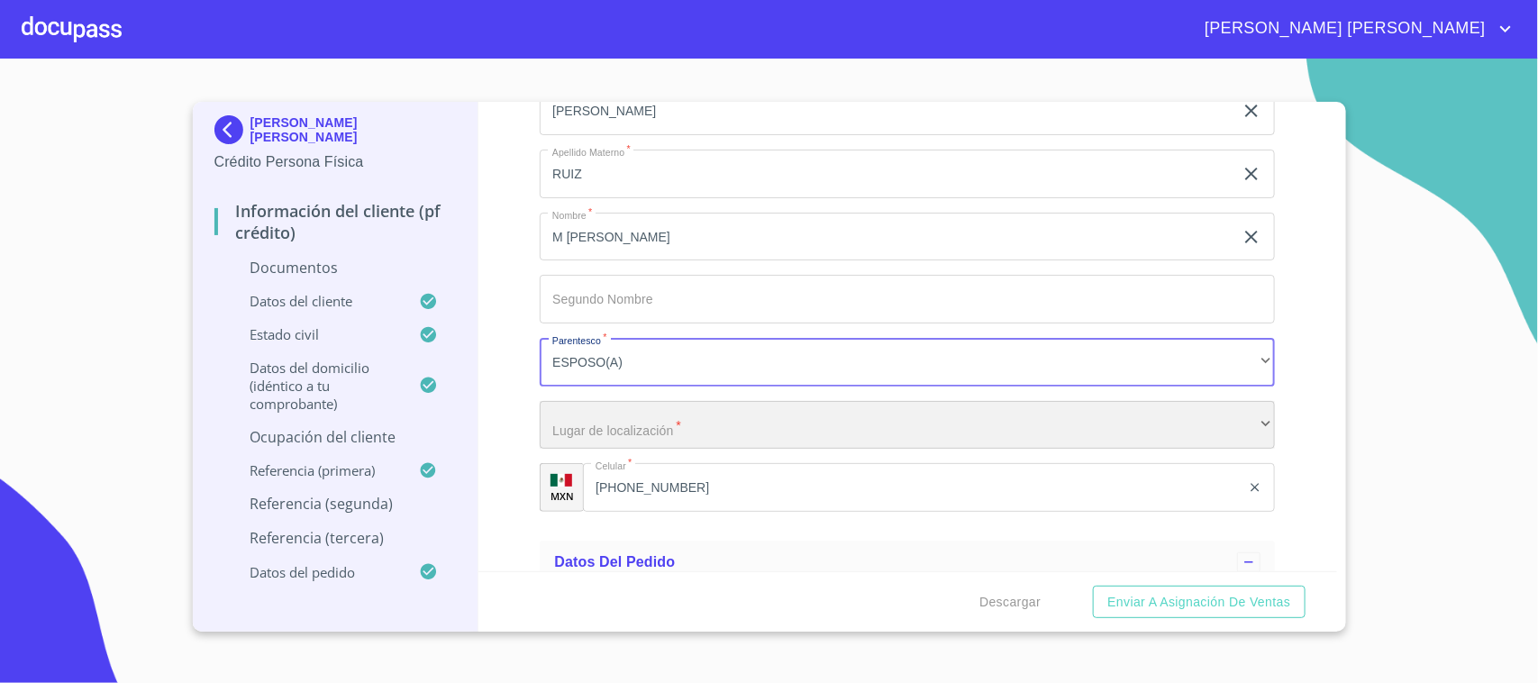
click at [718, 419] on div "​" at bounding box center [907, 425] width 735 height 49
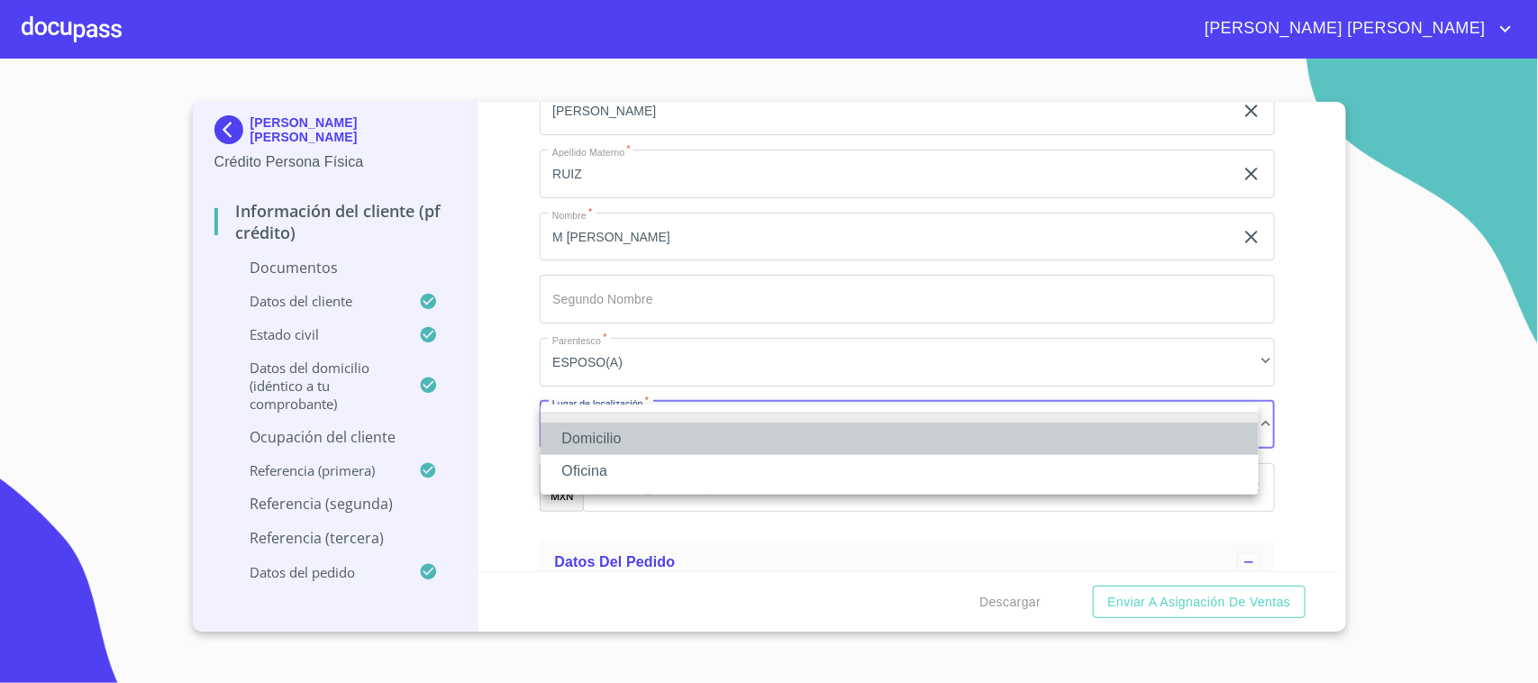
click at [618, 438] on li "Domicilio" at bounding box center [900, 439] width 718 height 32
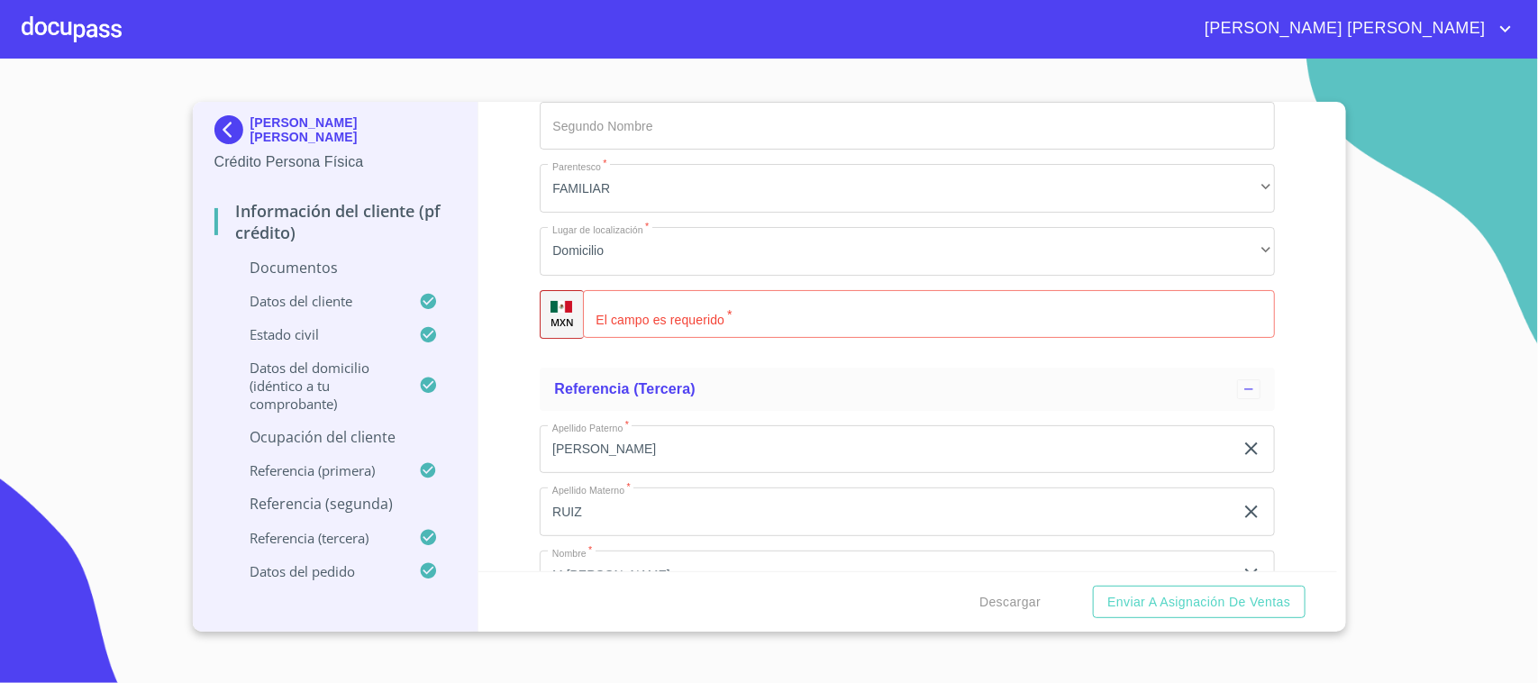
scroll to position [6082, 0]
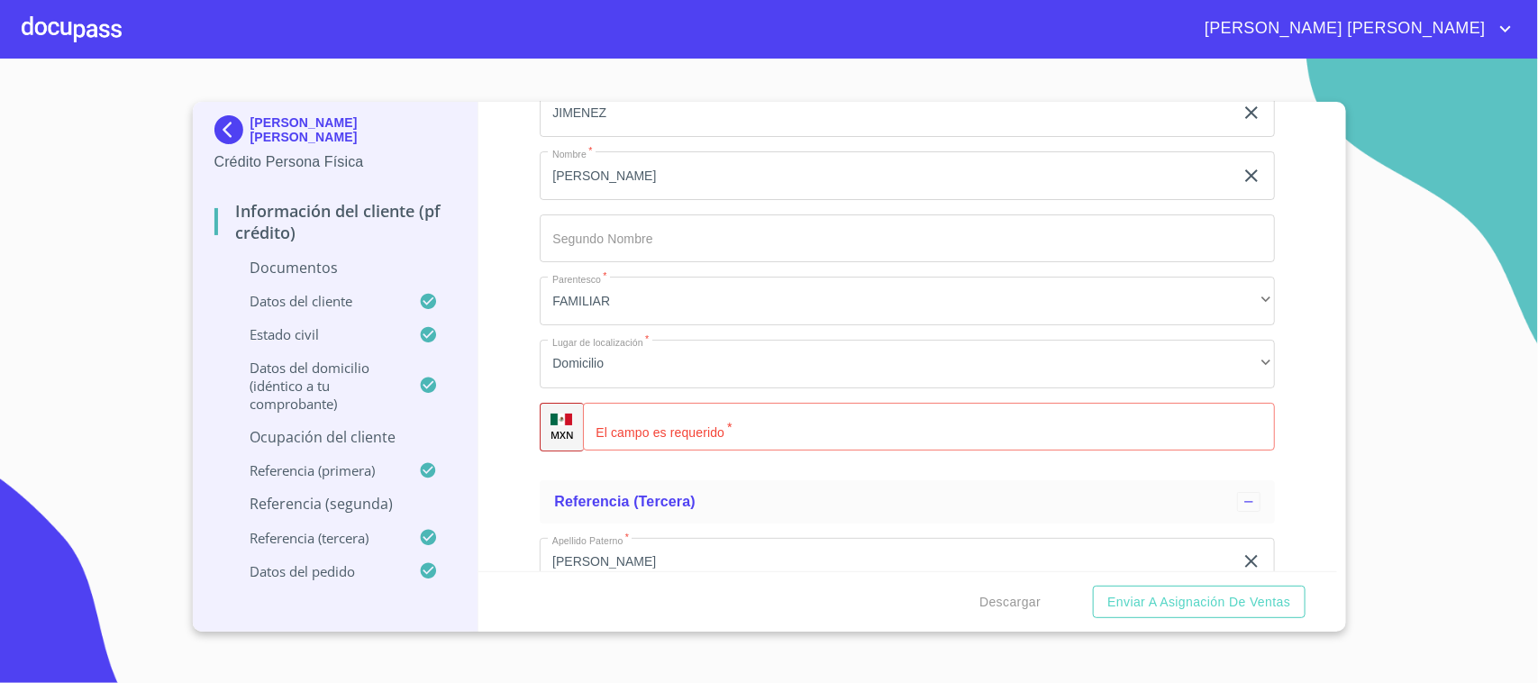
click at [671, 422] on input "Documento de identificación.   *" at bounding box center [929, 427] width 692 height 49
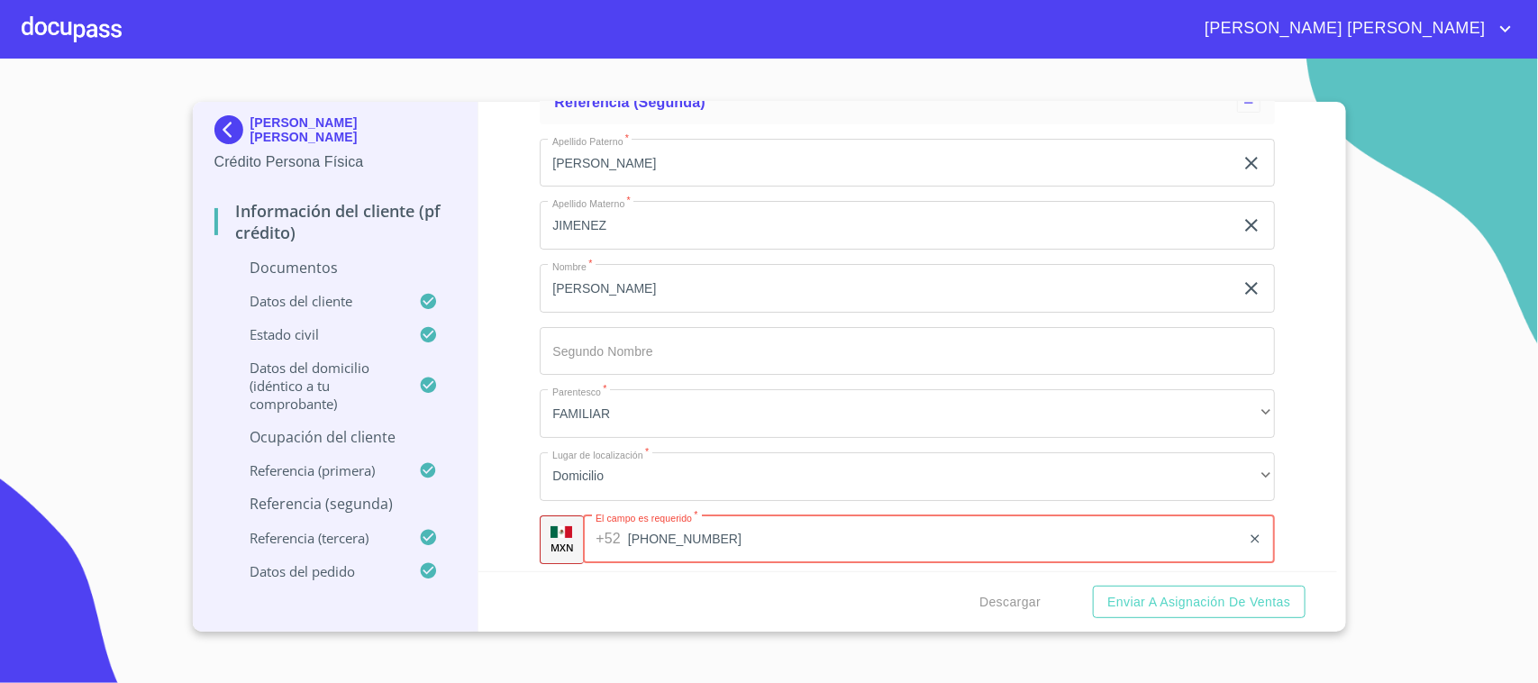
scroll to position [6194, 0]
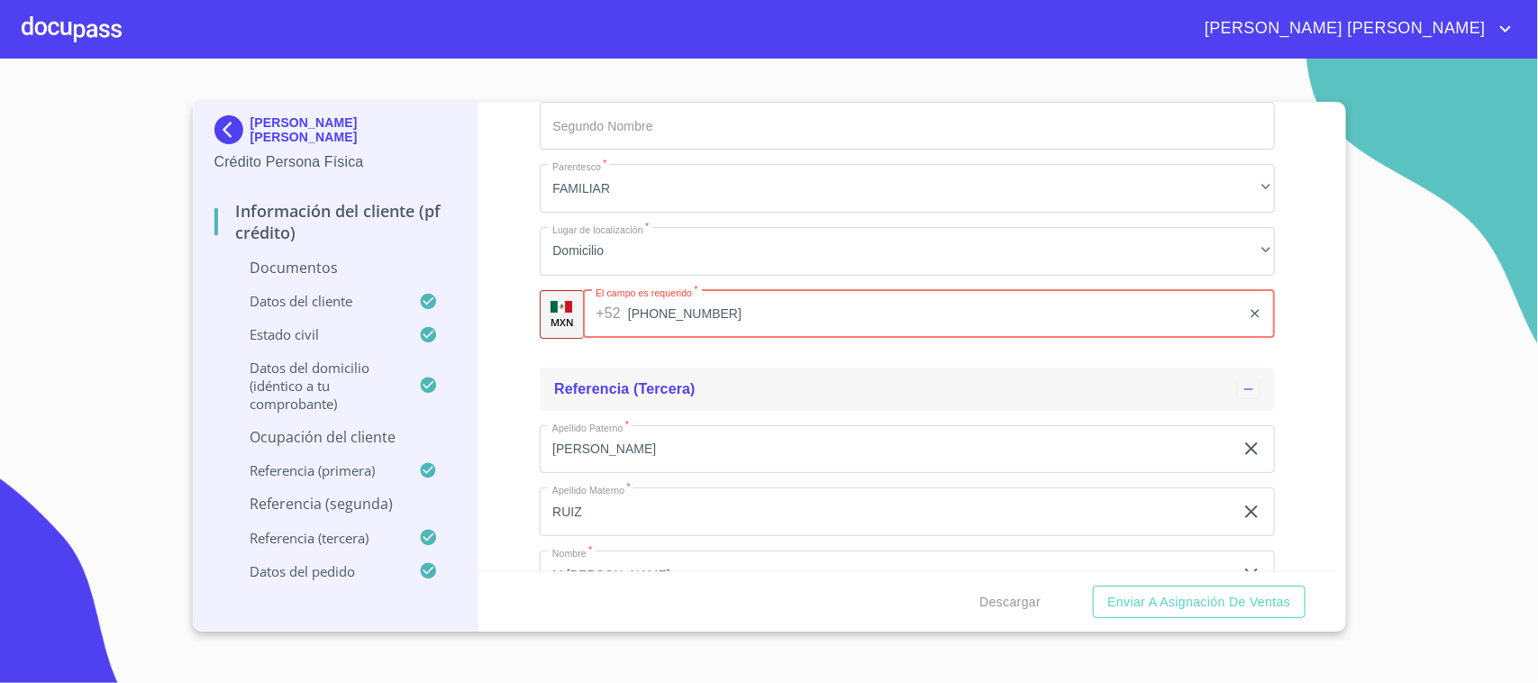
type input "[PHONE_NUMBER]"
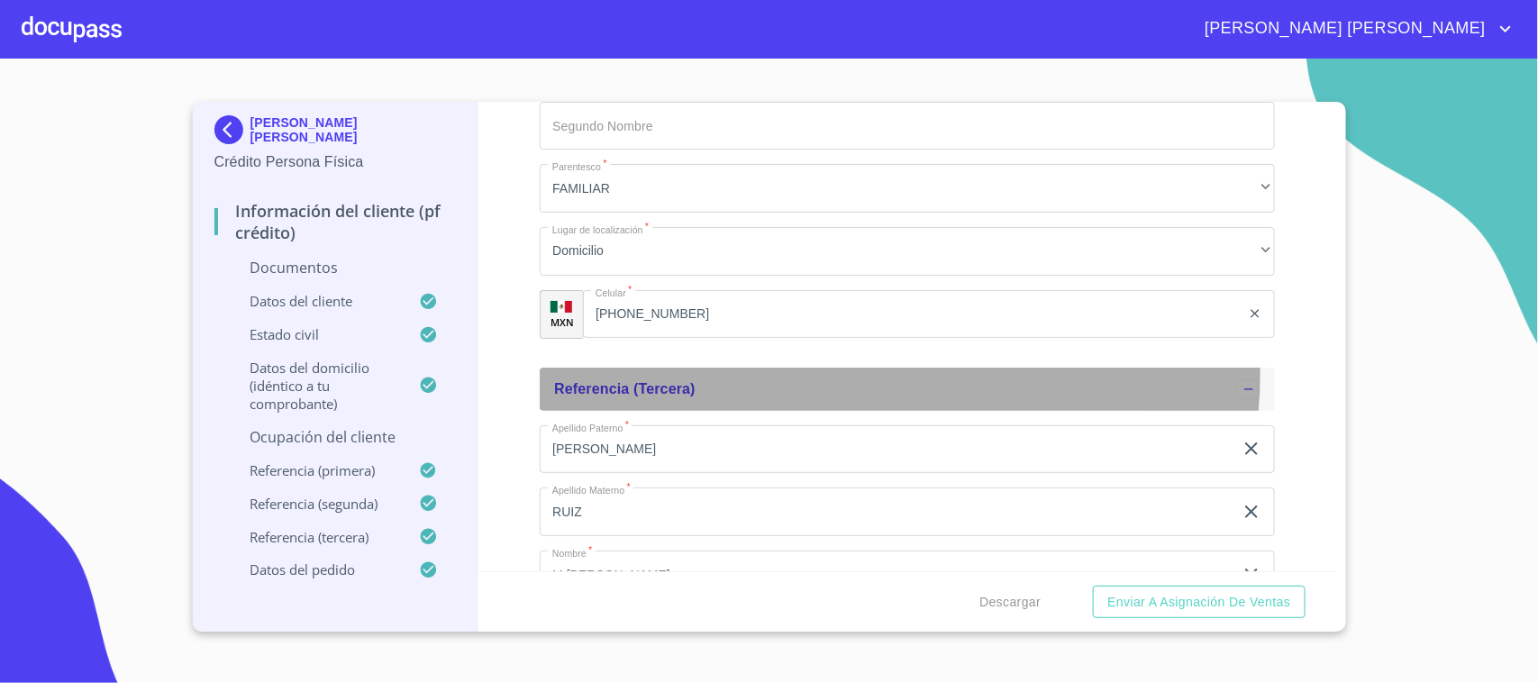
click at [860, 376] on div "Referencia (tercera)" at bounding box center [907, 389] width 735 height 43
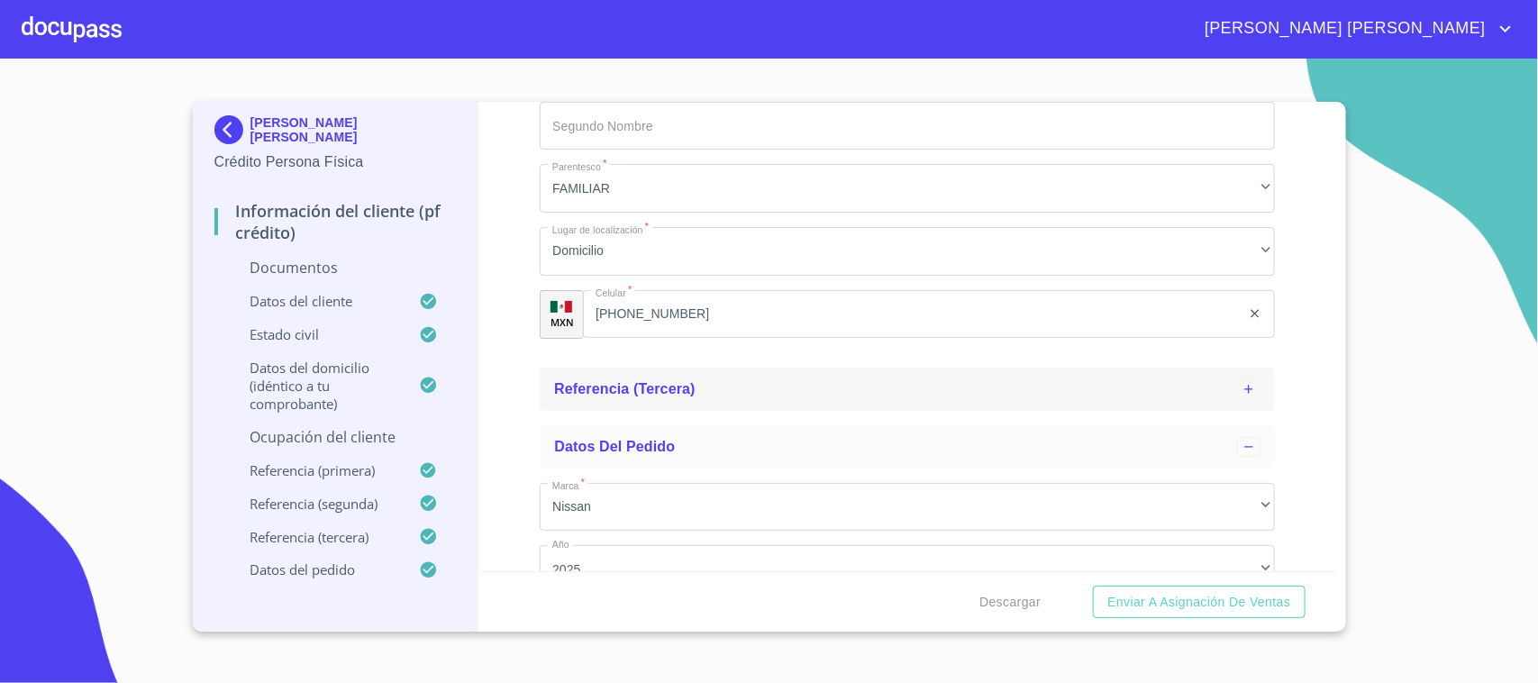
scroll to position [6307, 0]
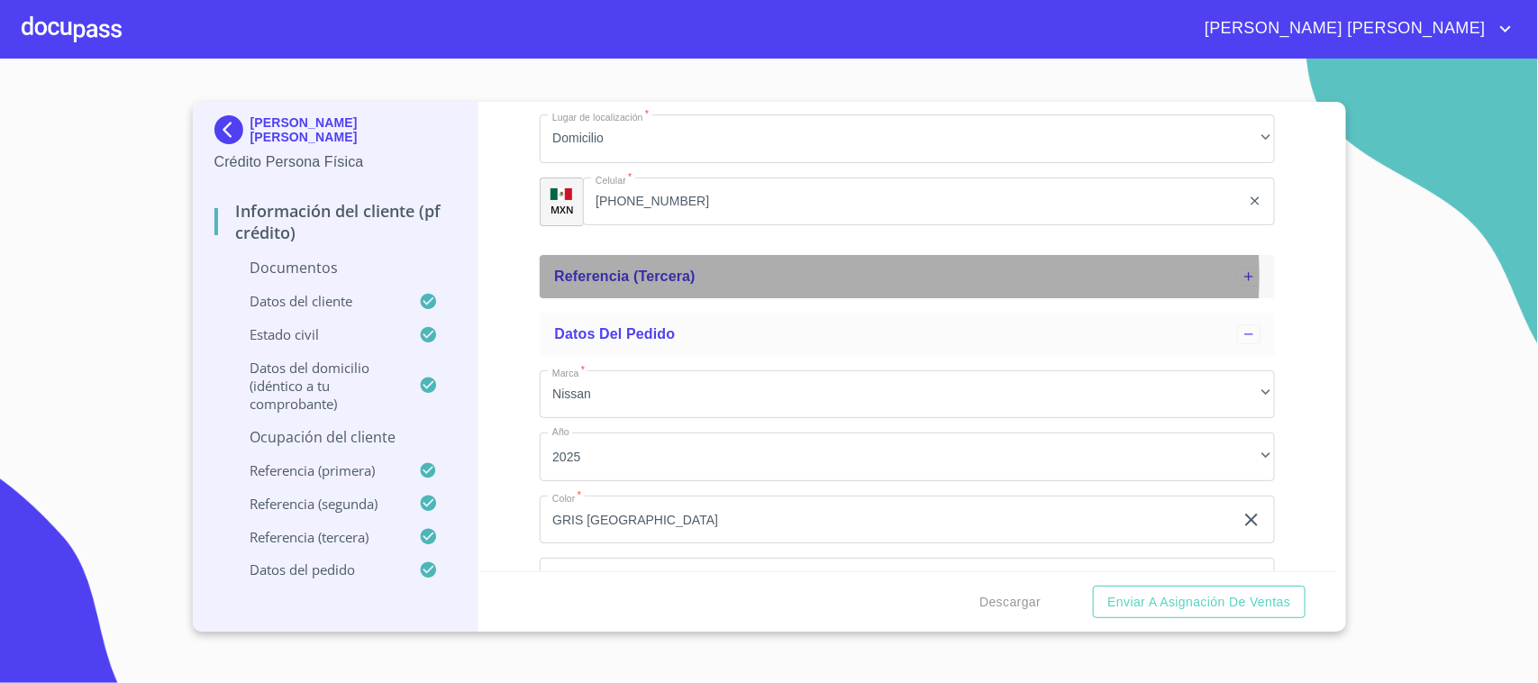
click at [808, 278] on div "Referencia (tercera)" at bounding box center [895, 277] width 683 height 22
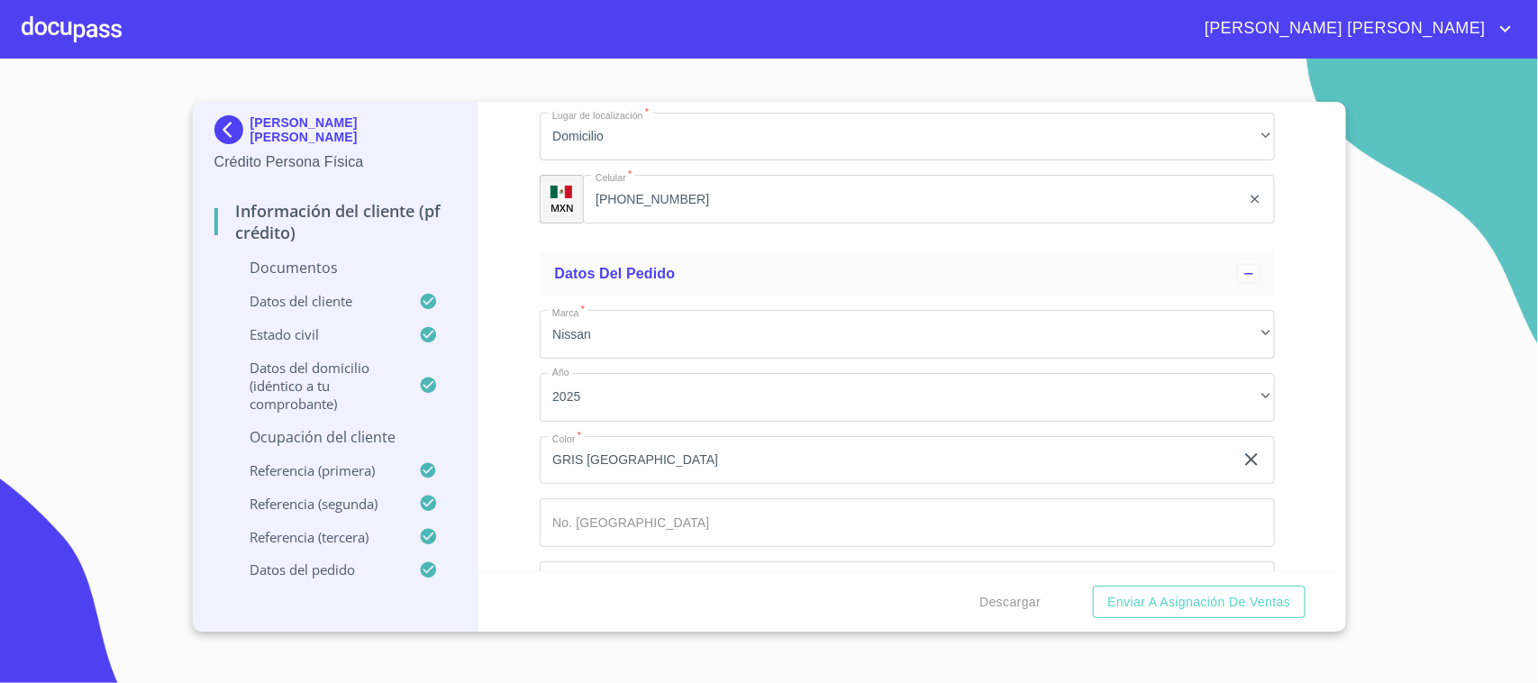
scroll to position [6881, 0]
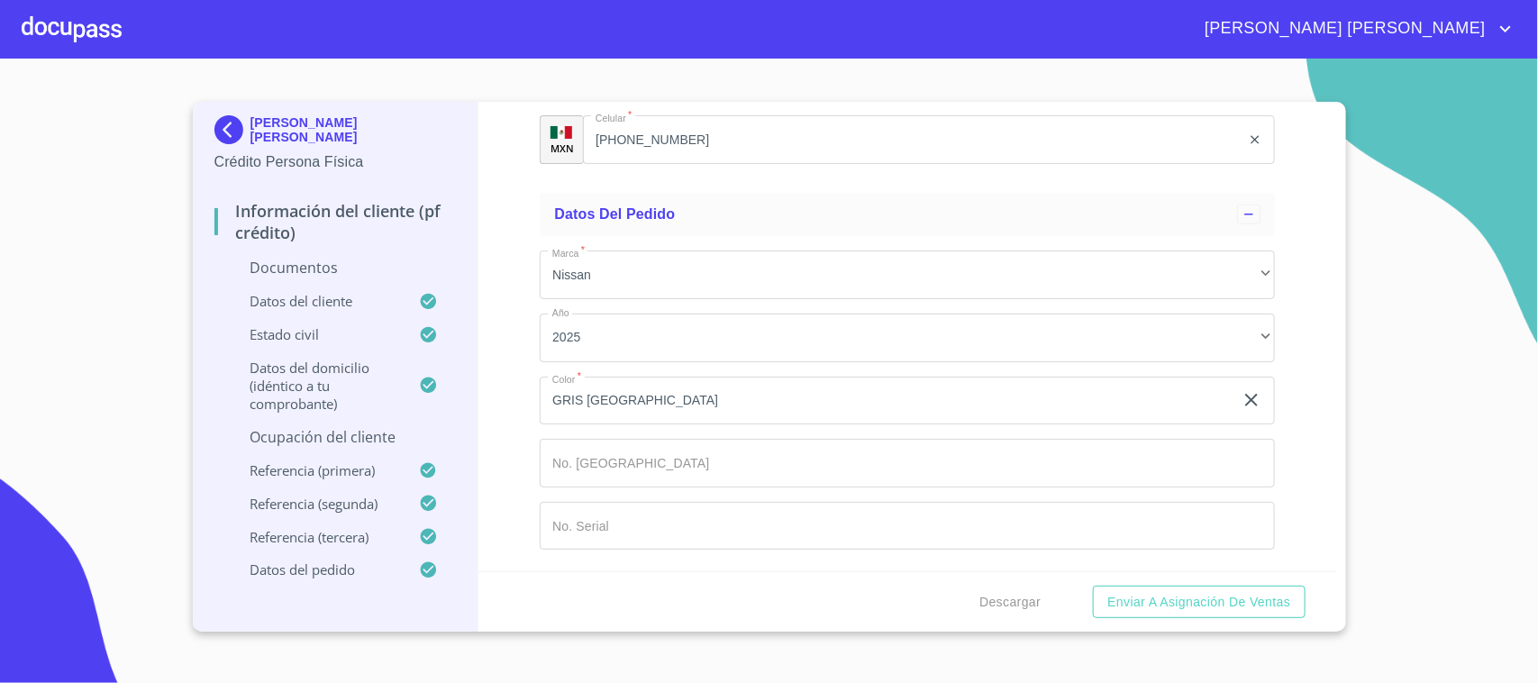
click at [677, 404] on input "GRIS [GEOGRAPHIC_DATA]" at bounding box center [887, 401] width 694 height 49
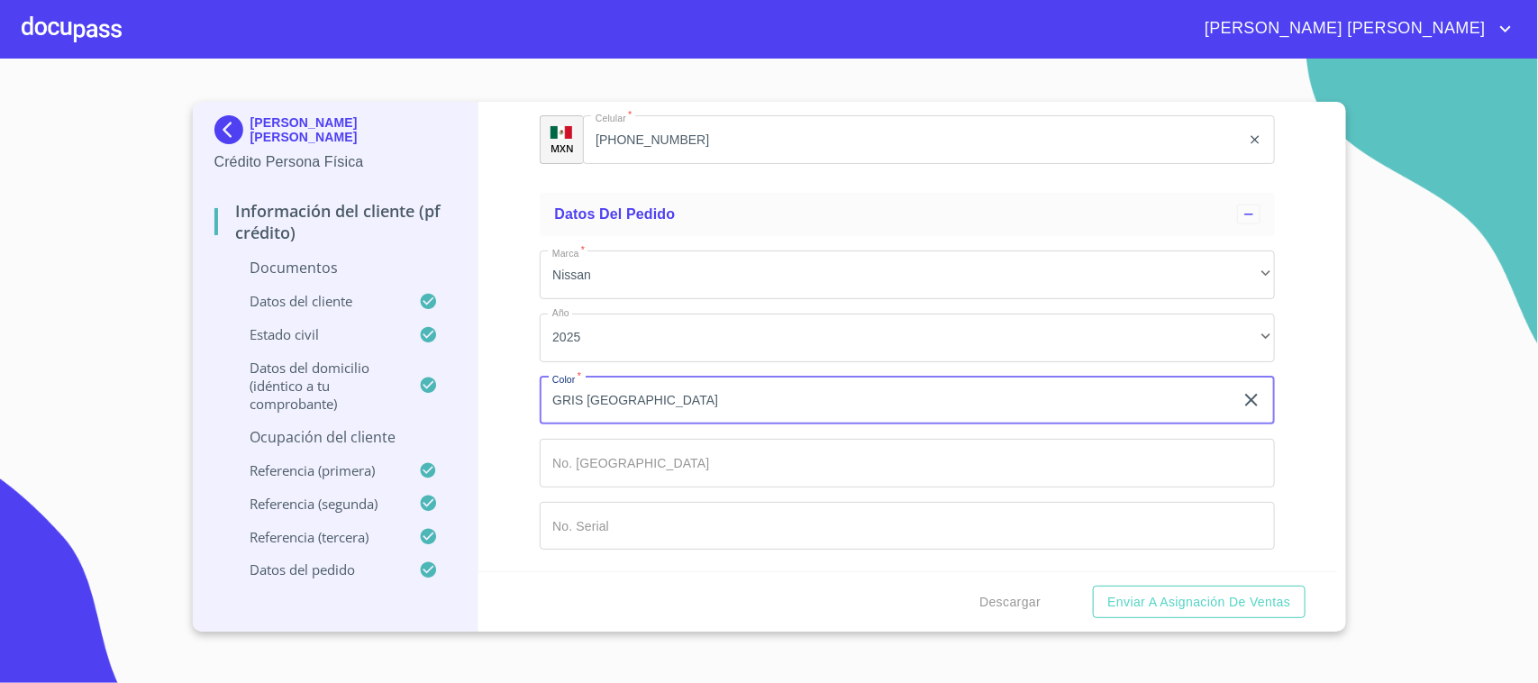
click at [677, 404] on input "GRIS [GEOGRAPHIC_DATA]" at bounding box center [887, 401] width 694 height 49
click at [687, 401] on input "GRIS [GEOGRAPHIC_DATA]" at bounding box center [887, 401] width 694 height 49
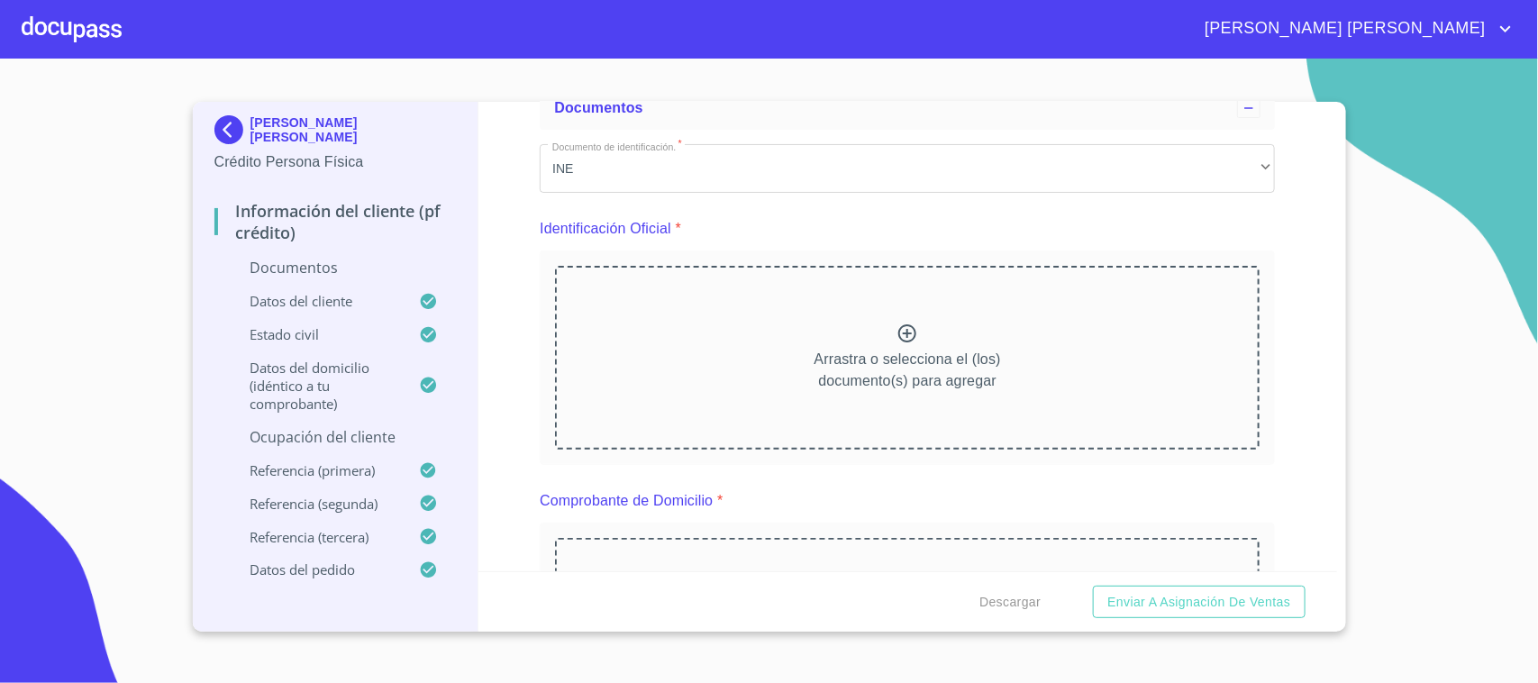
scroll to position [0, 0]
